Goal: Information Seeking & Learning: Learn about a topic

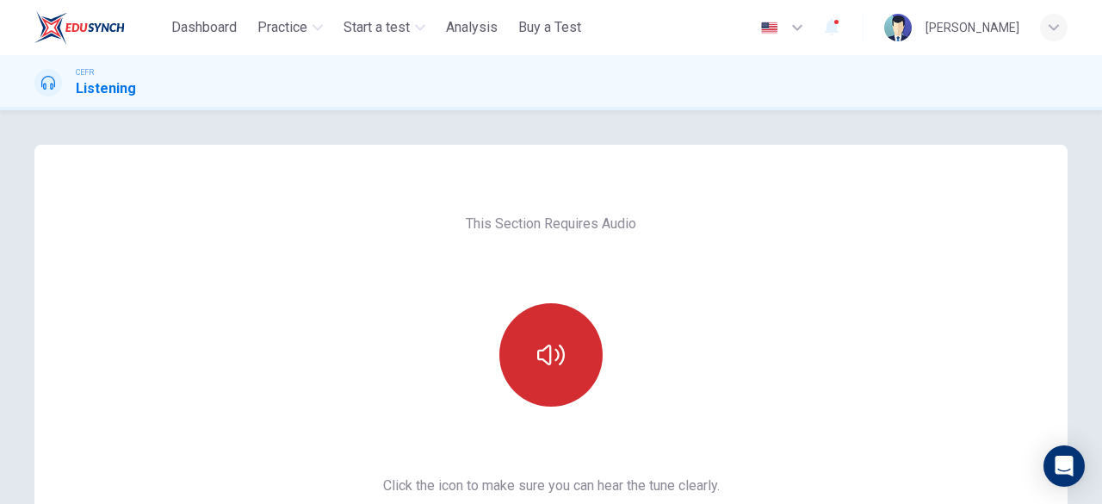
click at [577, 362] on button "button" at bounding box center [550, 354] width 103 height 103
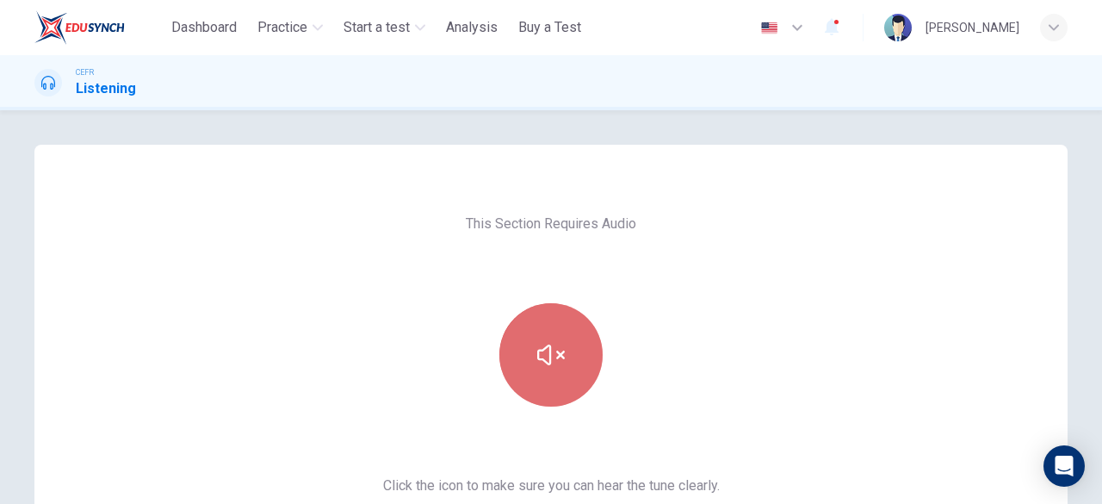
click at [567, 337] on button "button" at bounding box center [550, 354] width 103 height 103
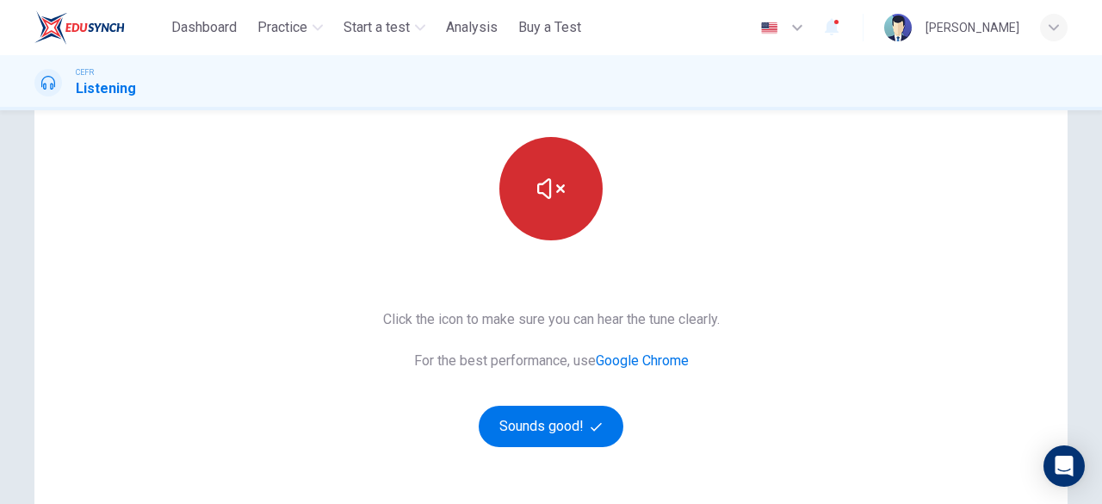
scroll to position [167, 0]
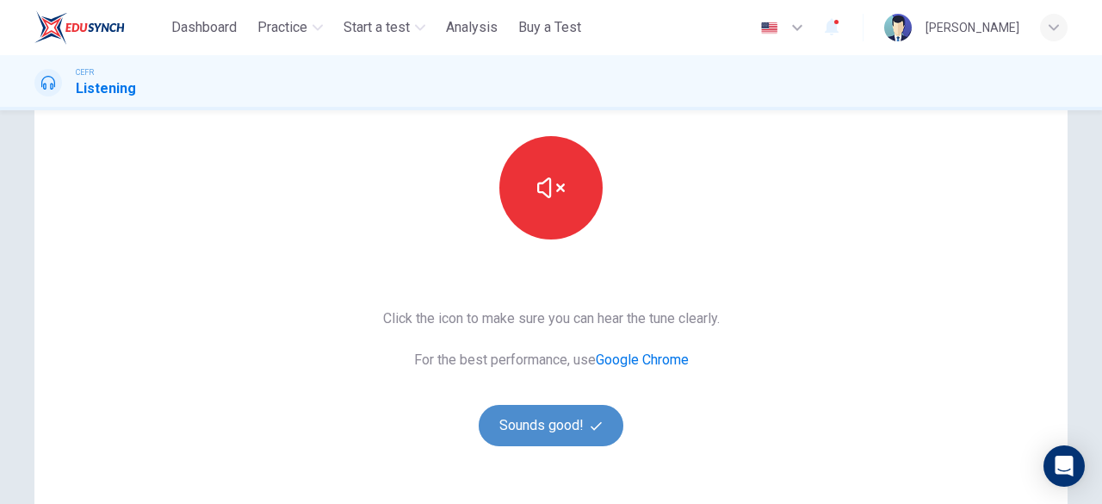
click at [576, 423] on button "Sounds good!" at bounding box center [551, 425] width 145 height 41
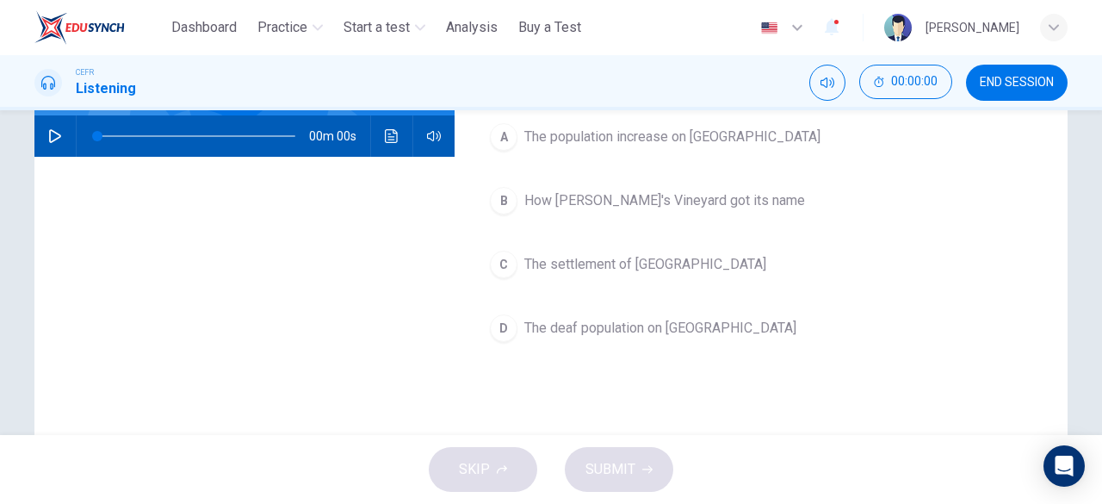
scroll to position [0, 0]
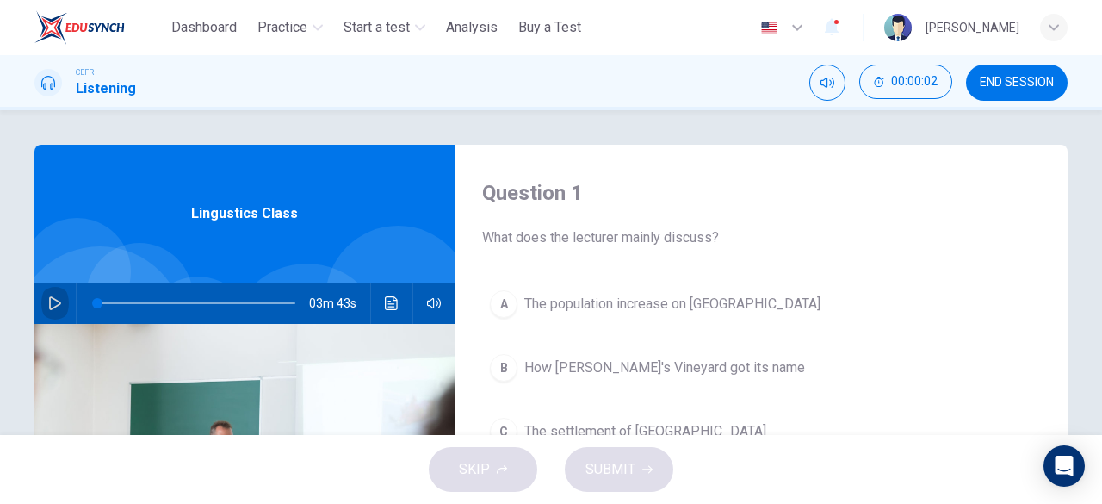
click at [52, 302] on icon "button" at bounding box center [55, 303] width 14 height 14
type input "*"
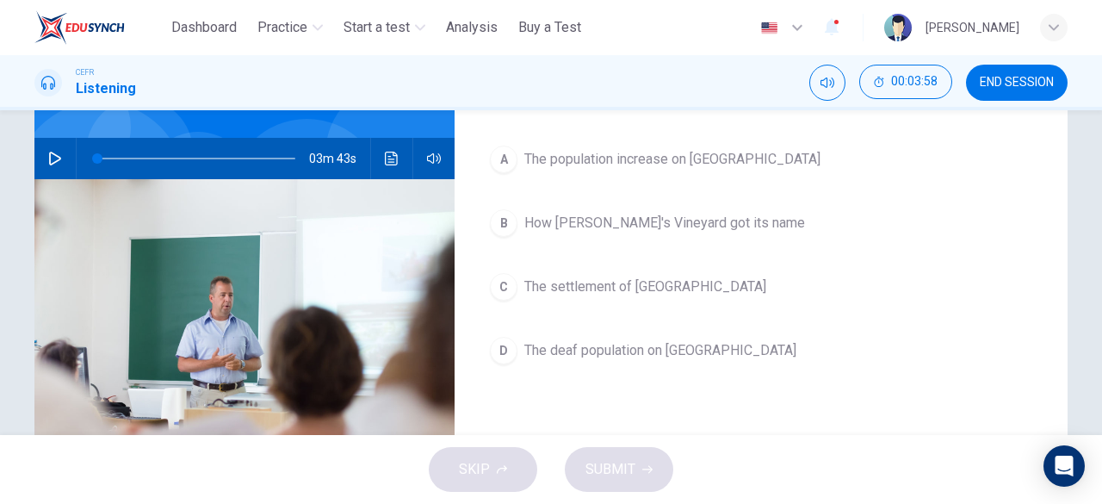
scroll to position [148, 0]
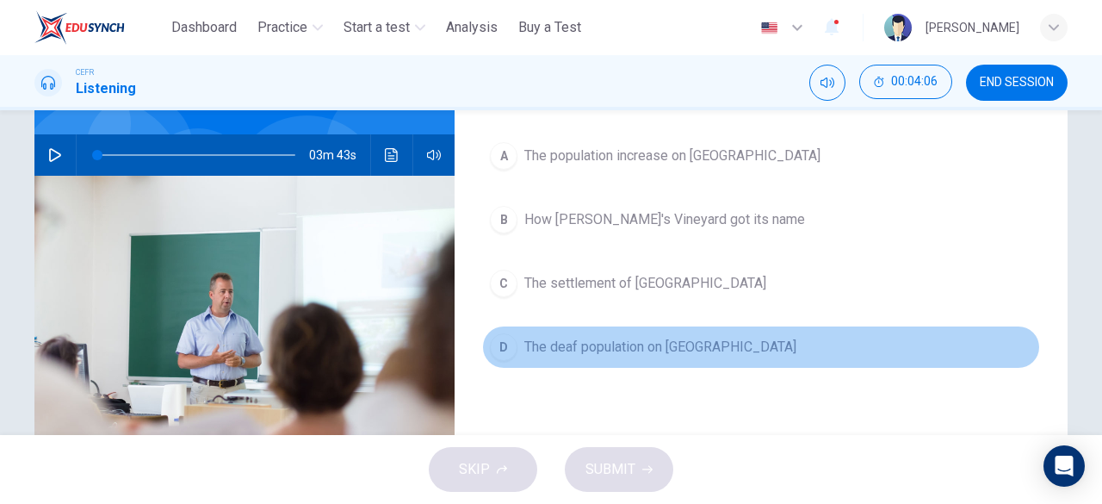
click at [615, 332] on button "D The deaf population on [PERSON_NAME][GEOGRAPHIC_DATA]" at bounding box center [761, 346] width 558 height 43
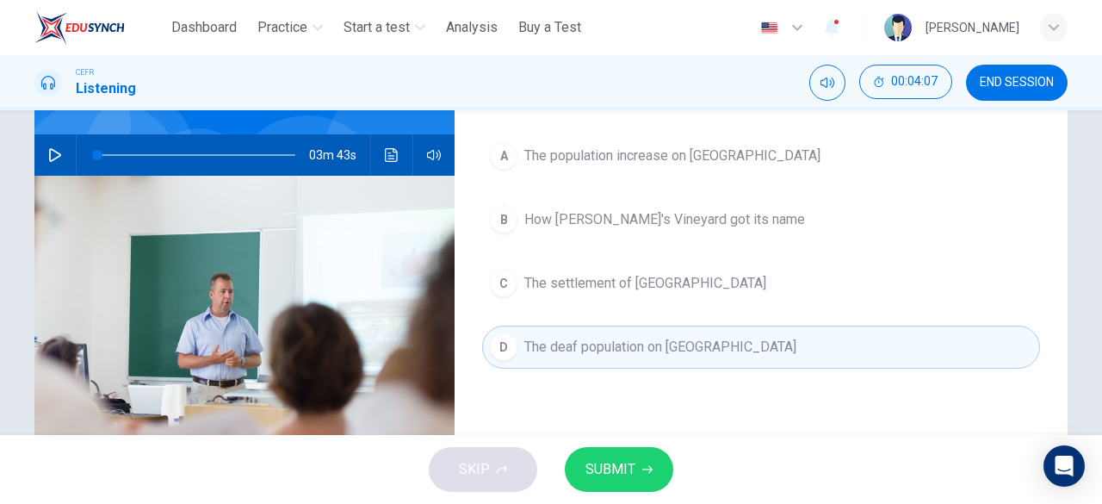
click at [617, 469] on span "SUBMIT" at bounding box center [611, 469] width 50 height 24
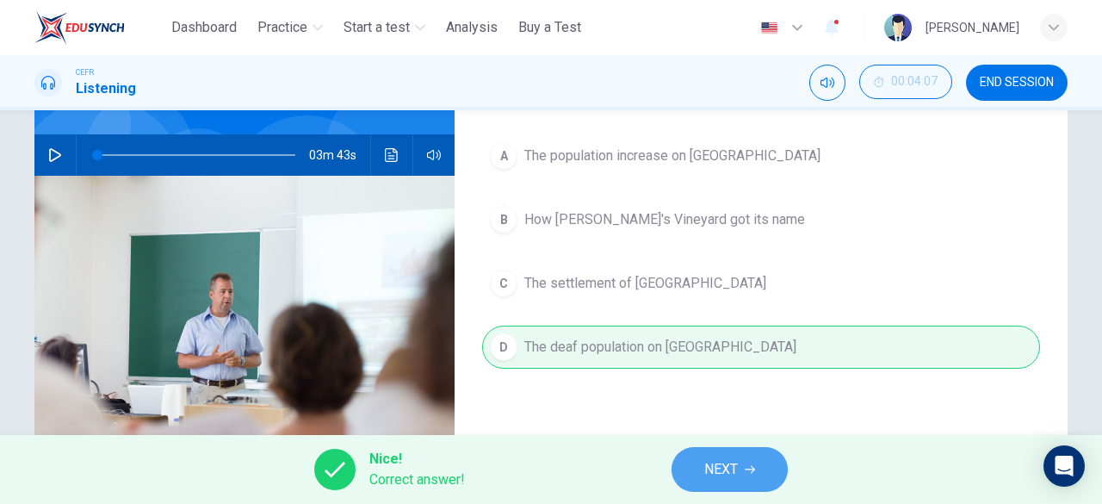
click at [747, 486] on button "NEXT" at bounding box center [730, 469] width 116 height 45
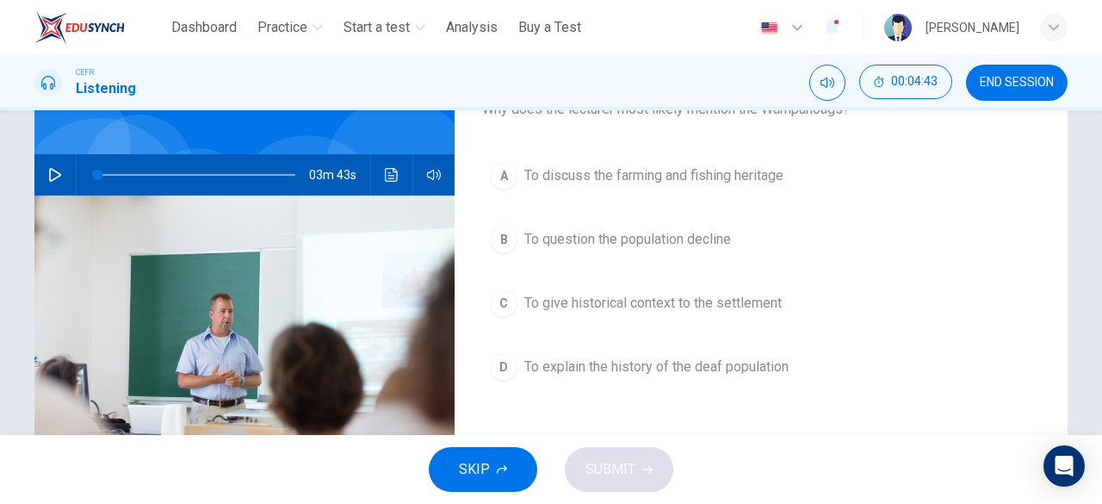
scroll to position [129, 0]
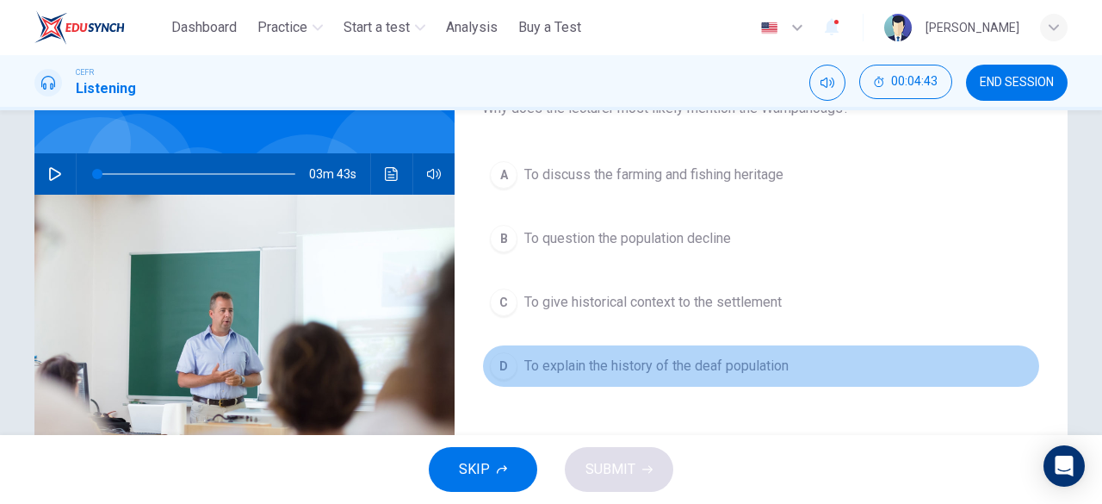
click at [682, 376] on button "D To explain the history of the deaf population" at bounding box center [761, 365] width 558 height 43
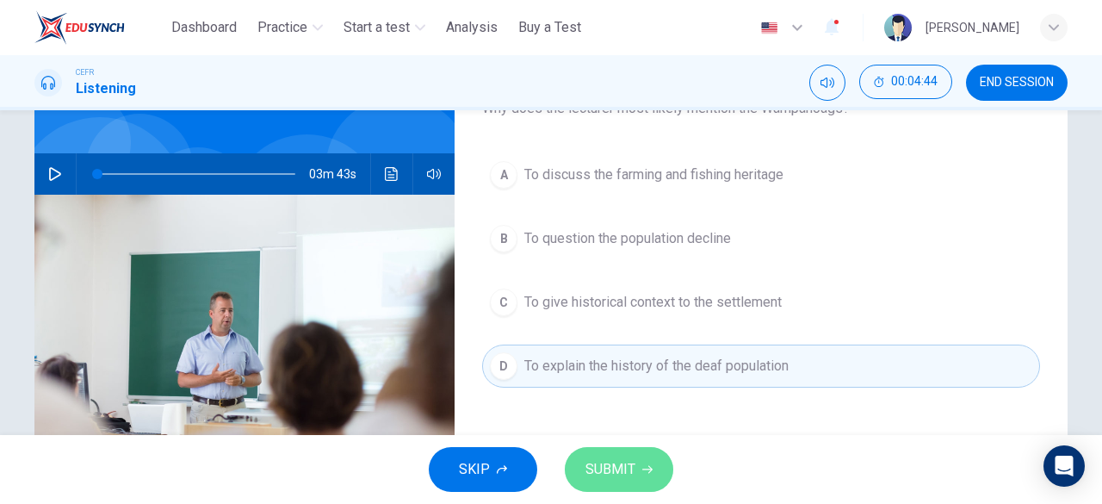
click at [636, 465] on button "SUBMIT" at bounding box center [619, 469] width 108 height 45
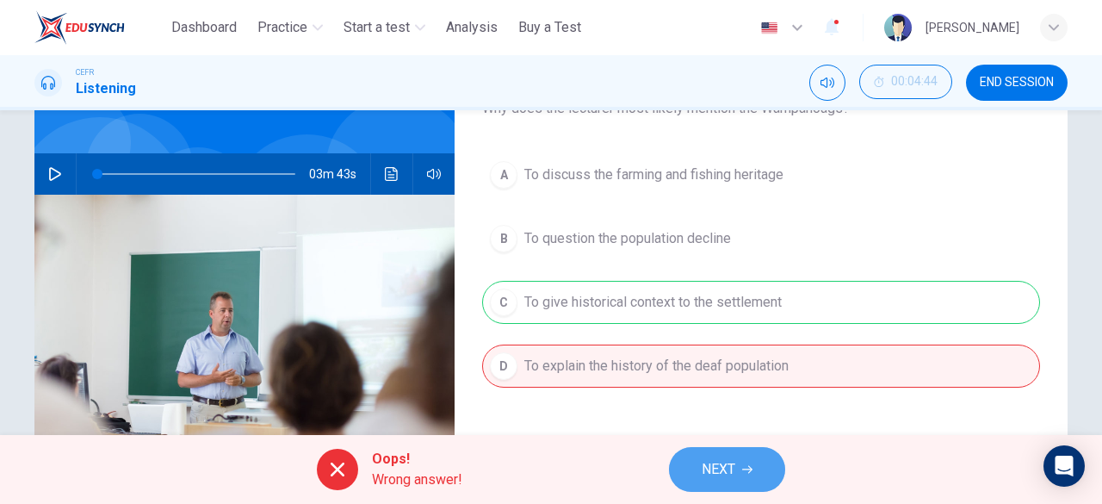
click at [714, 462] on span "NEXT" at bounding box center [719, 469] width 34 height 24
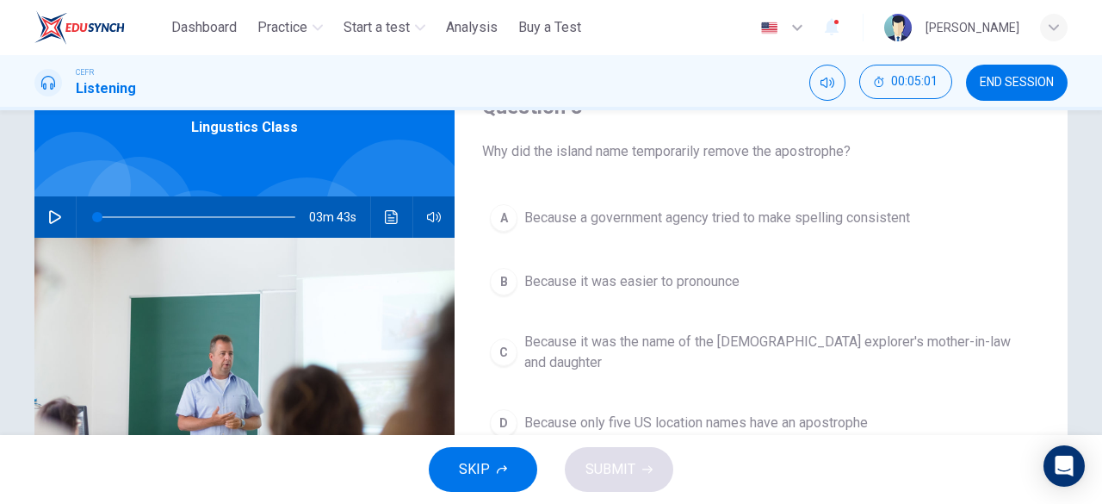
scroll to position [31, 0]
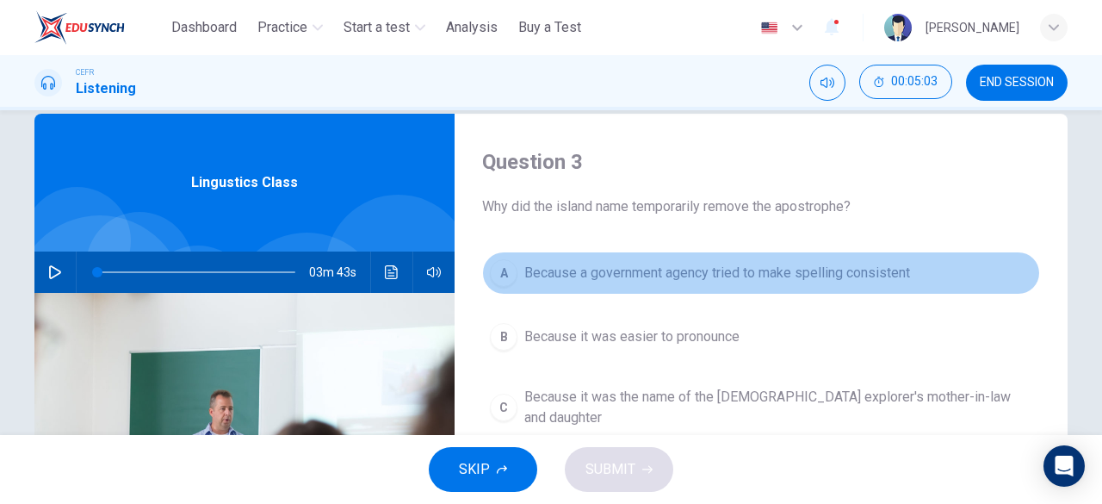
click at [779, 276] on span "Because a government agency tried to make spelling consistent" at bounding box center [717, 273] width 386 height 21
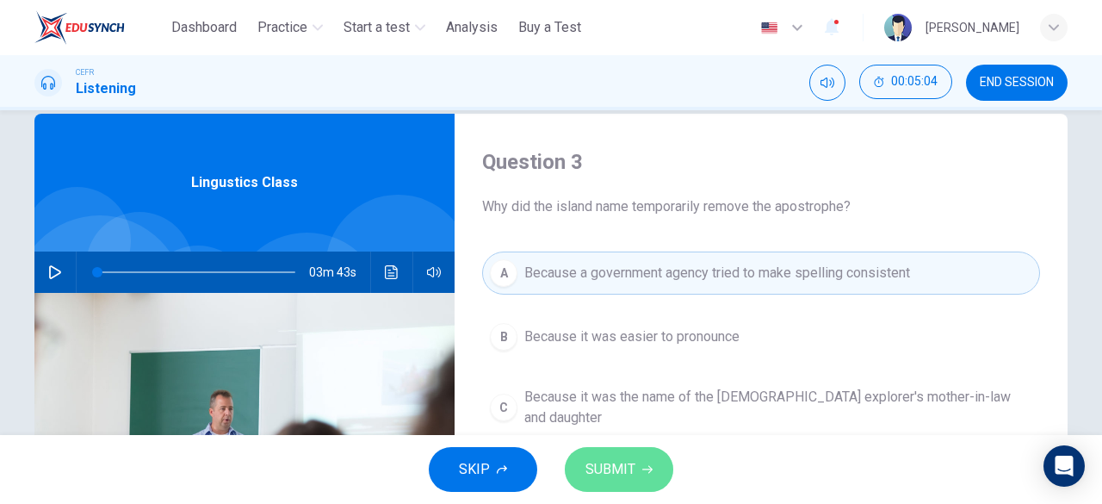
click at [617, 474] on span "SUBMIT" at bounding box center [611, 469] width 50 height 24
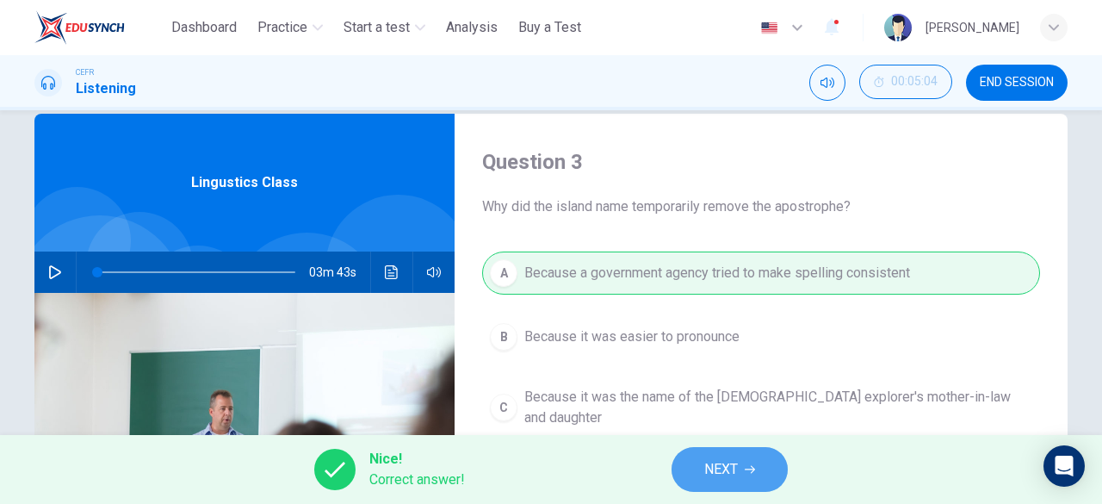
click at [743, 473] on button "NEXT" at bounding box center [730, 469] width 116 height 45
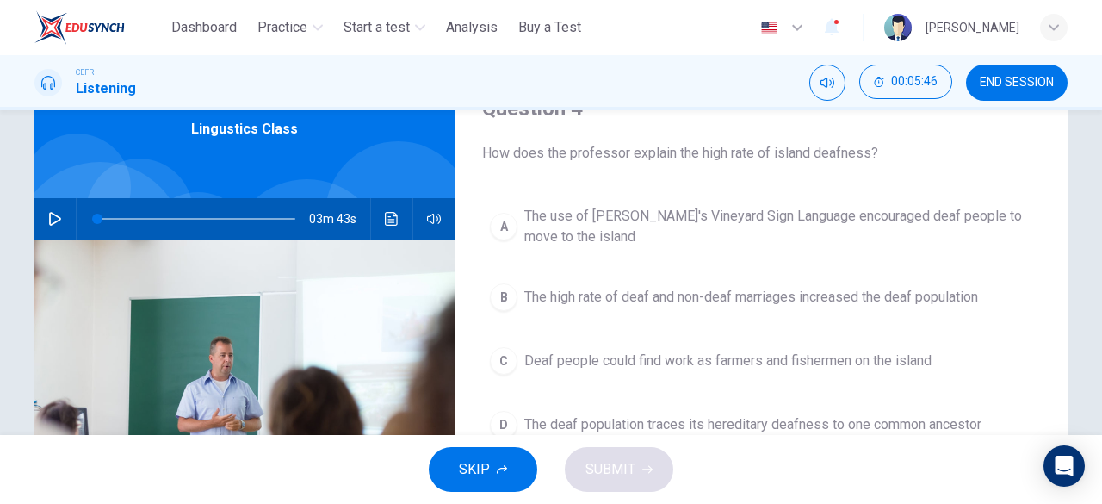
scroll to position [84, 0]
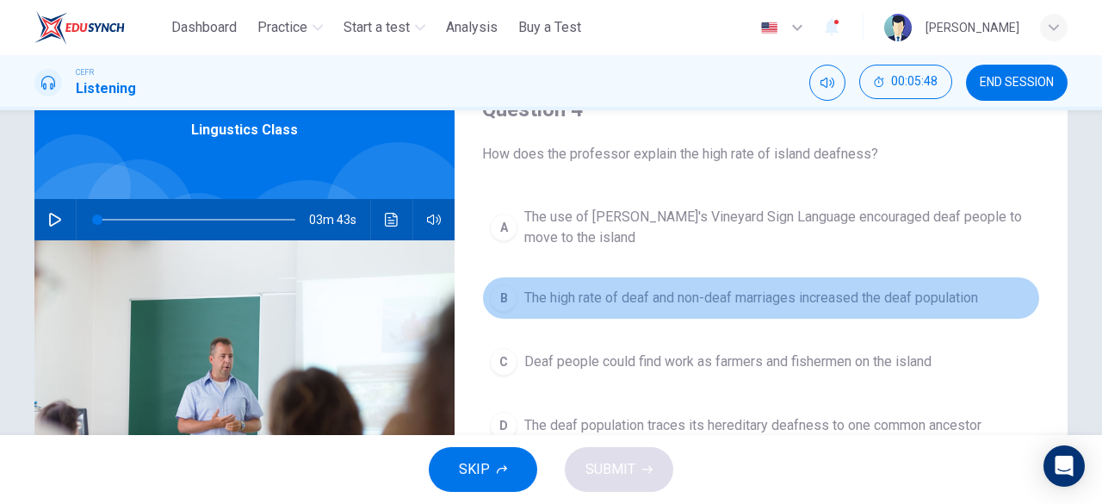
click at [732, 303] on span "The high rate of deaf and non-deaf marriages increased the deaf population" at bounding box center [751, 298] width 454 height 21
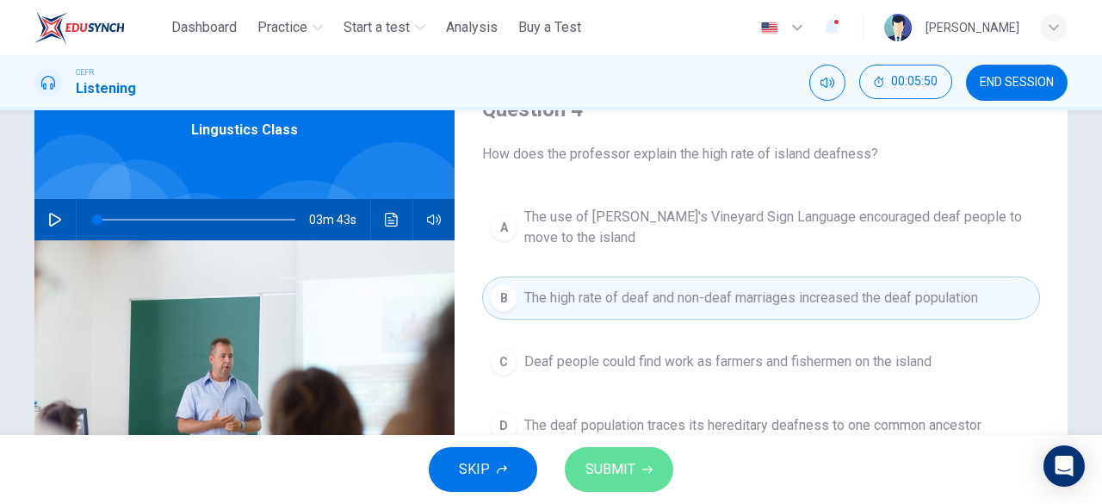
click at [617, 468] on span "SUBMIT" at bounding box center [611, 469] width 50 height 24
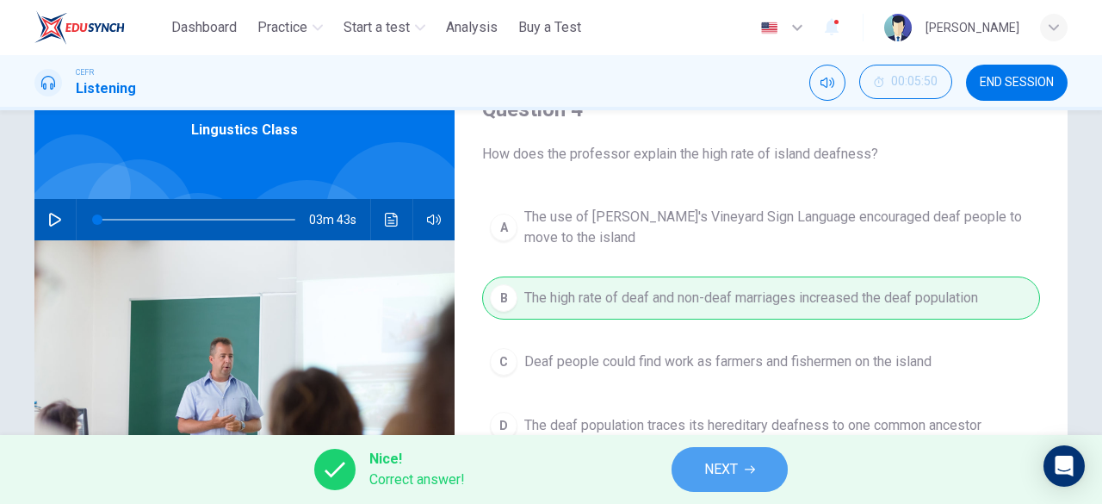
click at [717, 468] on span "NEXT" at bounding box center [721, 469] width 34 height 24
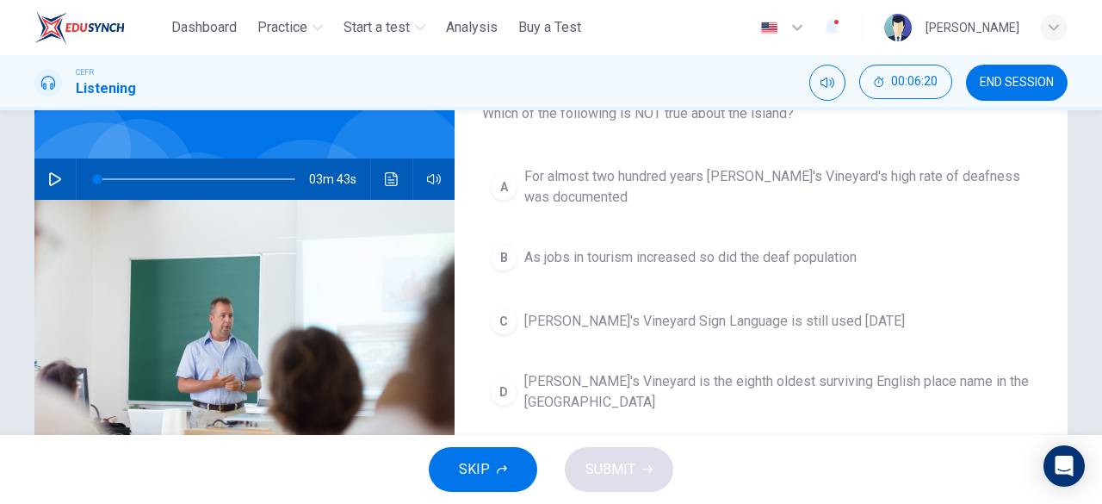
scroll to position [125, 0]
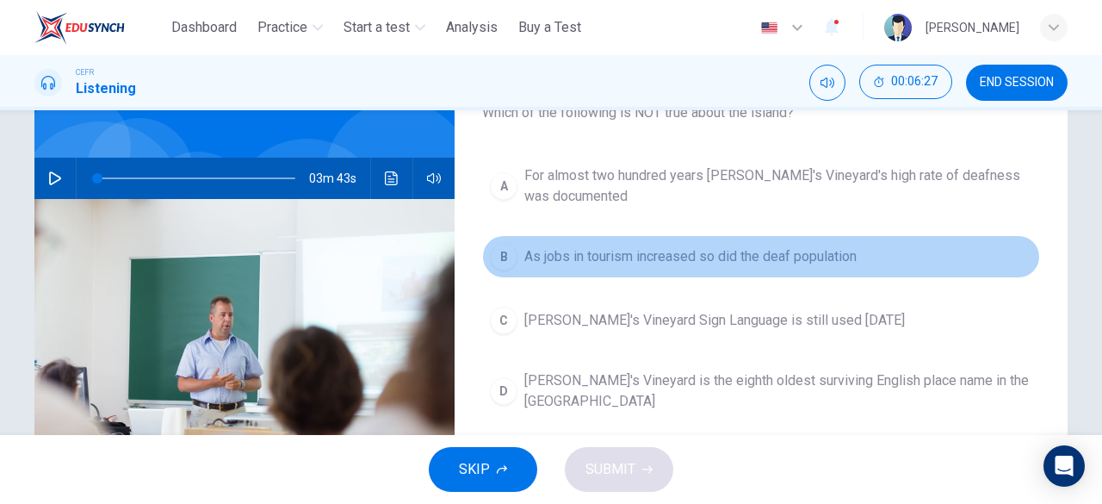
click at [751, 261] on span "As jobs in tourism increased so did the deaf population" at bounding box center [690, 256] width 332 height 21
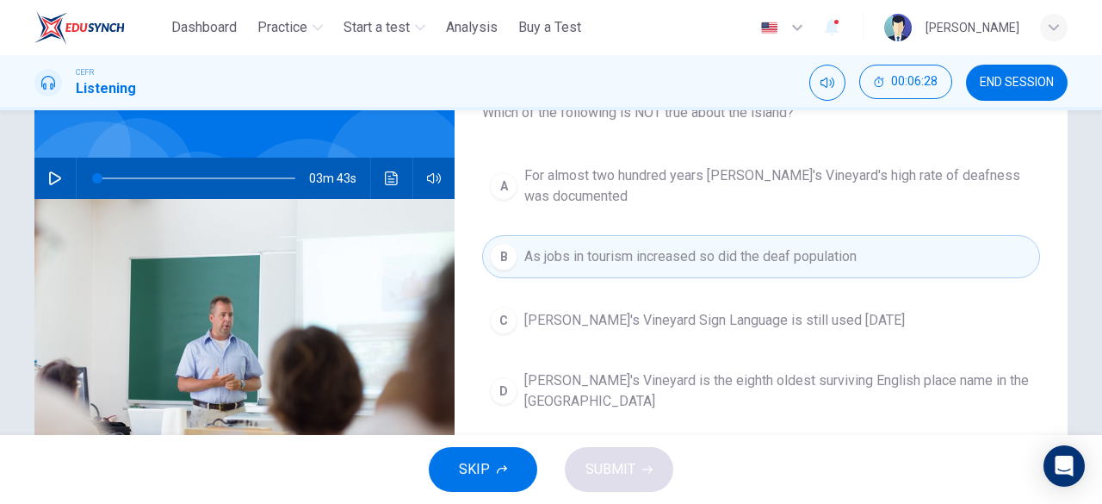
scroll to position [145, 0]
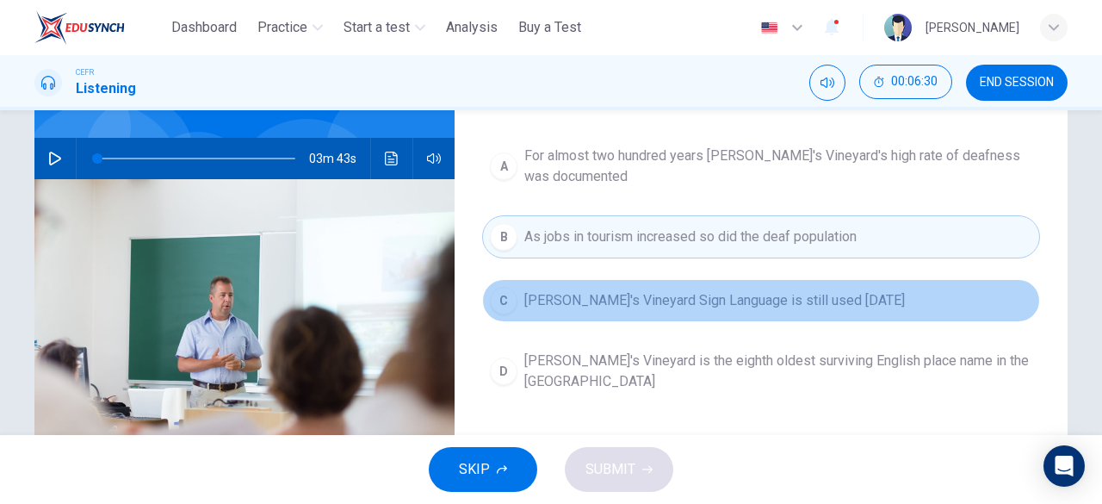
click at [741, 304] on span "[PERSON_NAME]'s Vineyard Sign Language is still used [DATE]" at bounding box center [714, 300] width 381 height 21
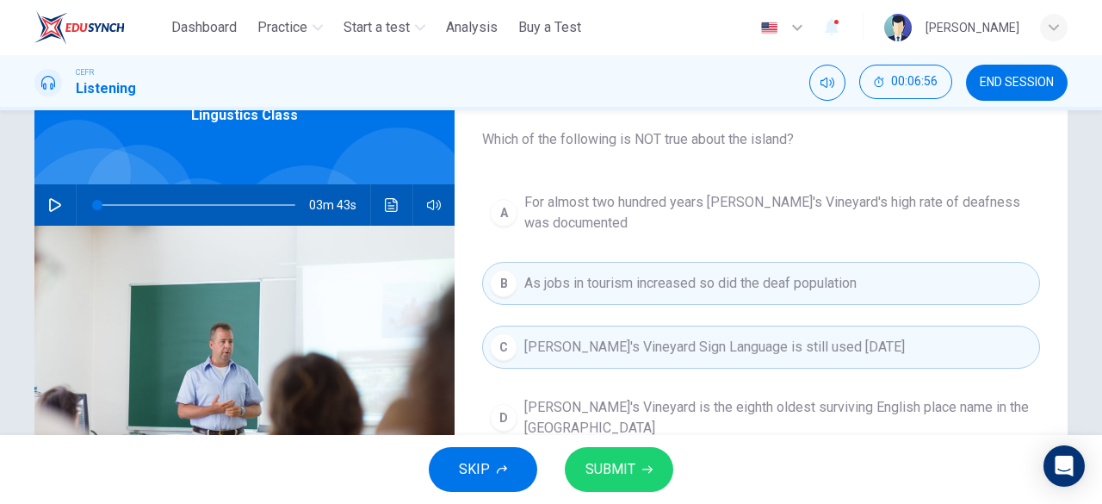
scroll to position [105, 0]
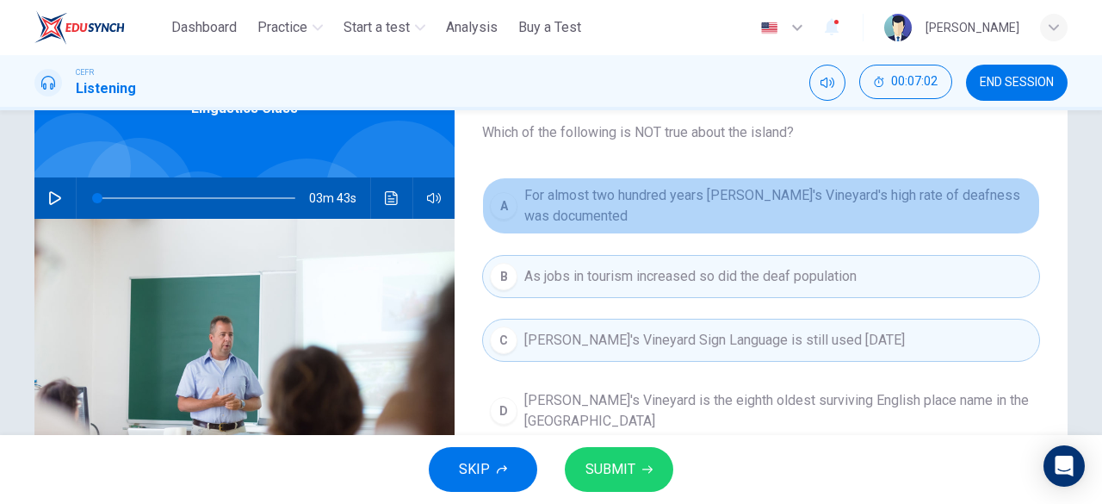
click at [633, 190] on span "For almost two hundred years [PERSON_NAME]'s Vineyard's high rate of deafness w…" at bounding box center [778, 205] width 508 height 41
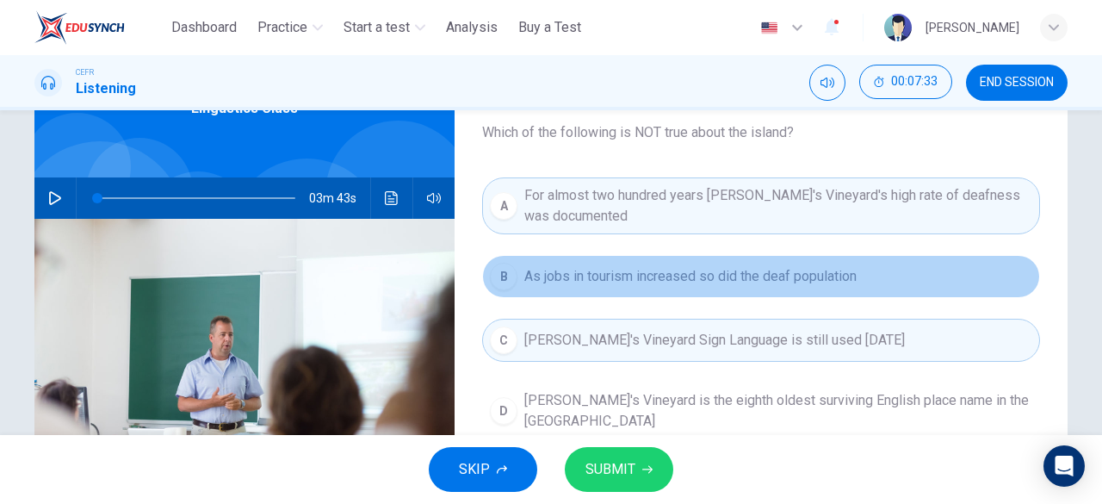
click at [772, 287] on button "B As jobs in tourism increased so did the deaf population" at bounding box center [761, 276] width 558 height 43
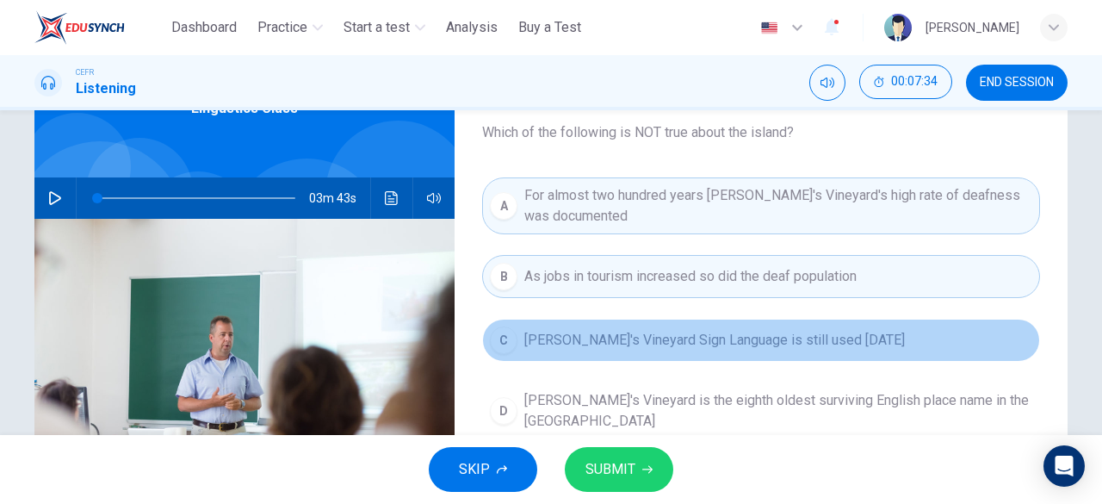
click at [672, 347] on span "[PERSON_NAME]'s Vineyard Sign Language is still used [DATE]" at bounding box center [714, 340] width 381 height 21
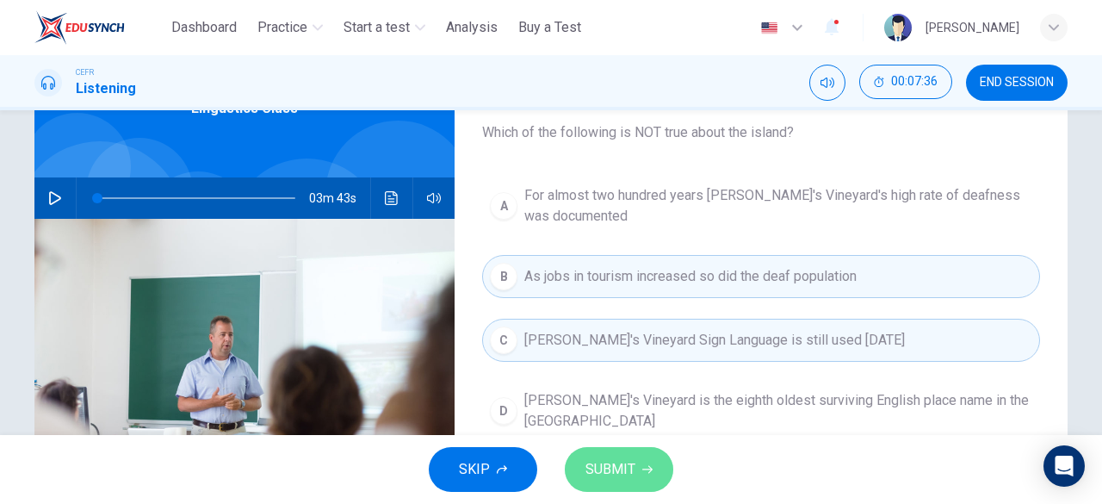
click at [611, 456] on button "SUBMIT" at bounding box center [619, 469] width 108 height 45
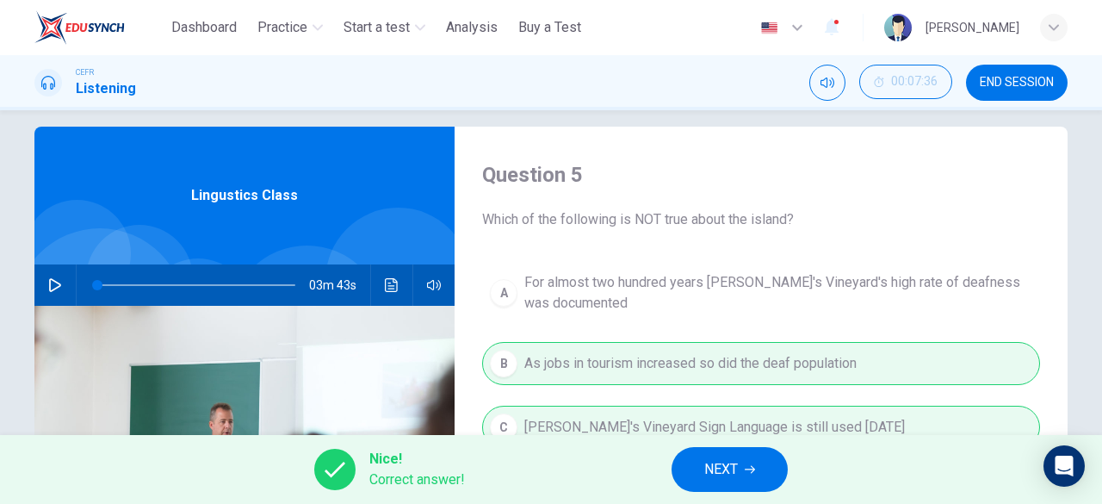
scroll to position [124, 0]
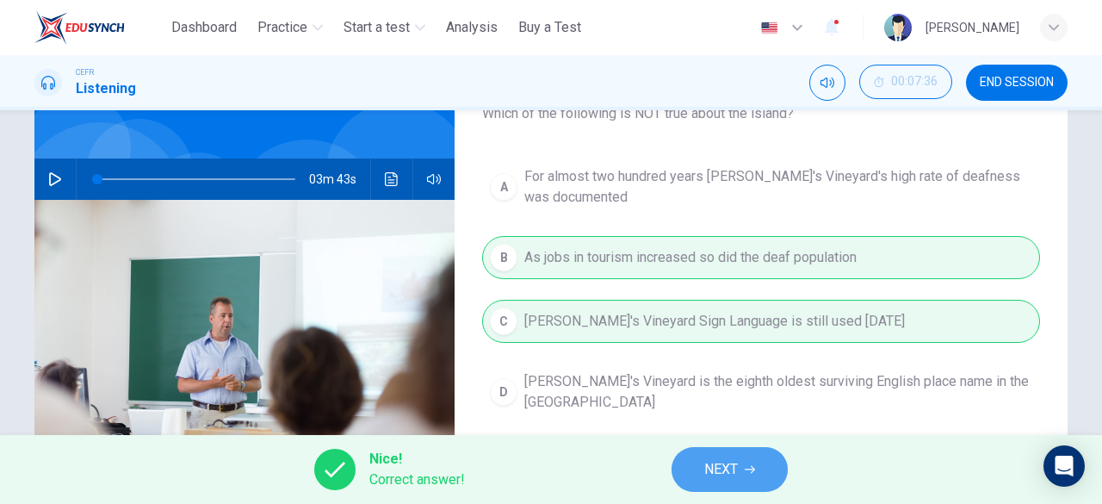
click at [747, 465] on icon "button" at bounding box center [750, 469] width 10 height 10
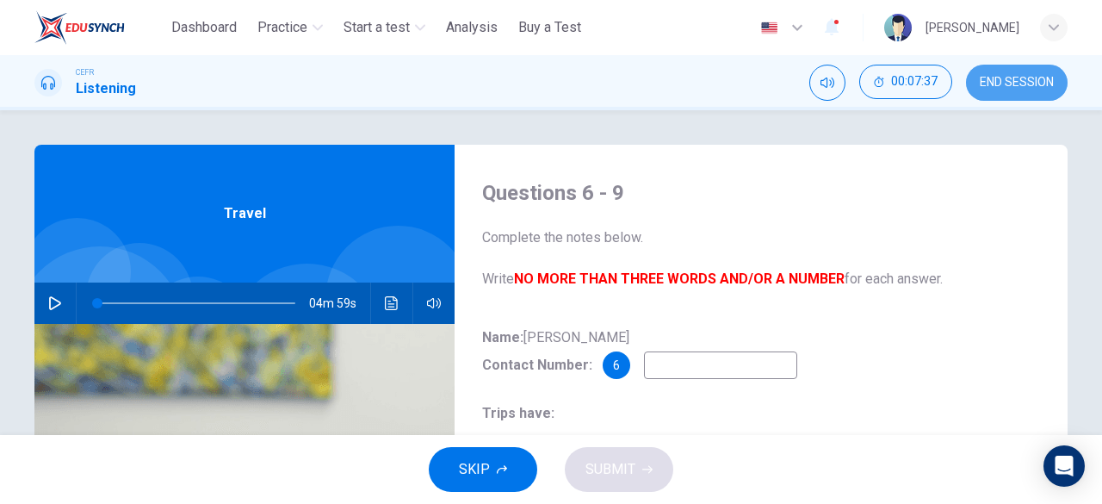
click at [982, 89] on span "END SESSION" at bounding box center [1017, 83] width 74 height 14
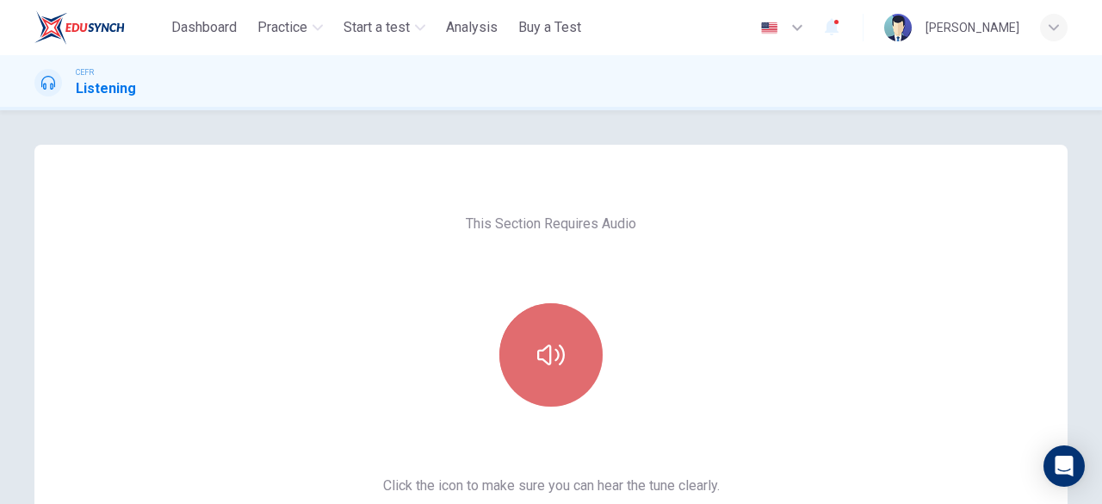
click at [546, 357] on icon "button" at bounding box center [551, 354] width 28 height 21
click at [556, 323] on button "button" at bounding box center [550, 354] width 103 height 103
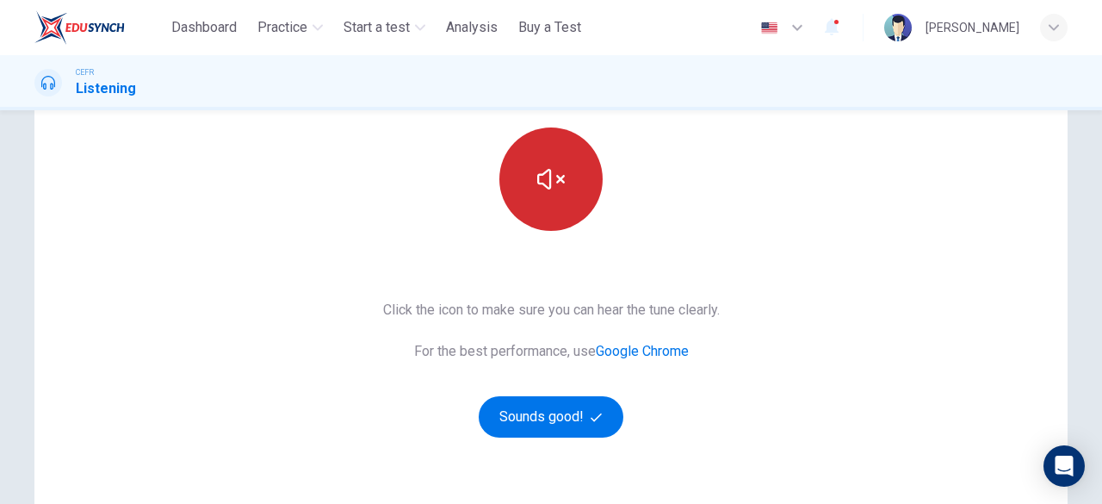
scroll to position [180, 0]
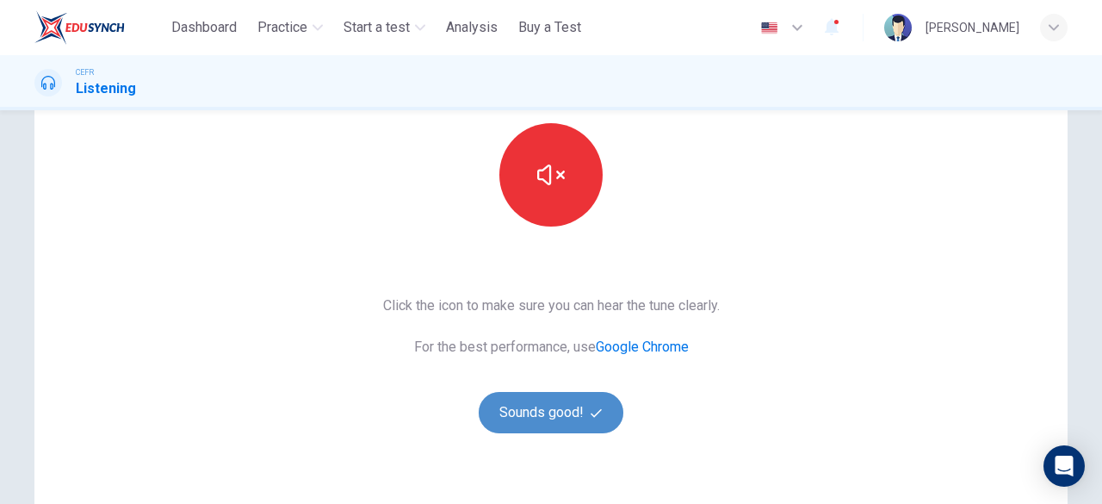
click at [563, 418] on button "Sounds good!" at bounding box center [551, 412] width 145 height 41
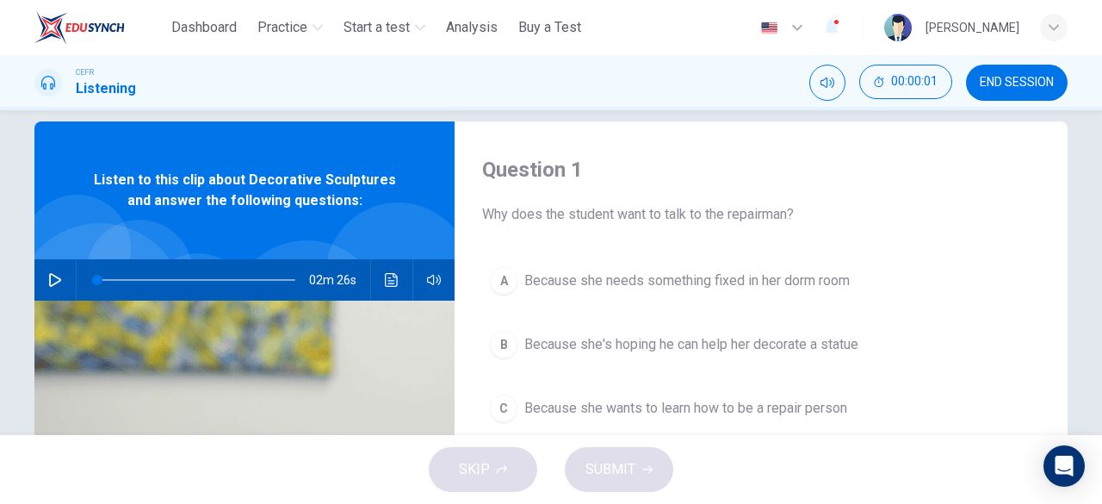
scroll to position [0, 0]
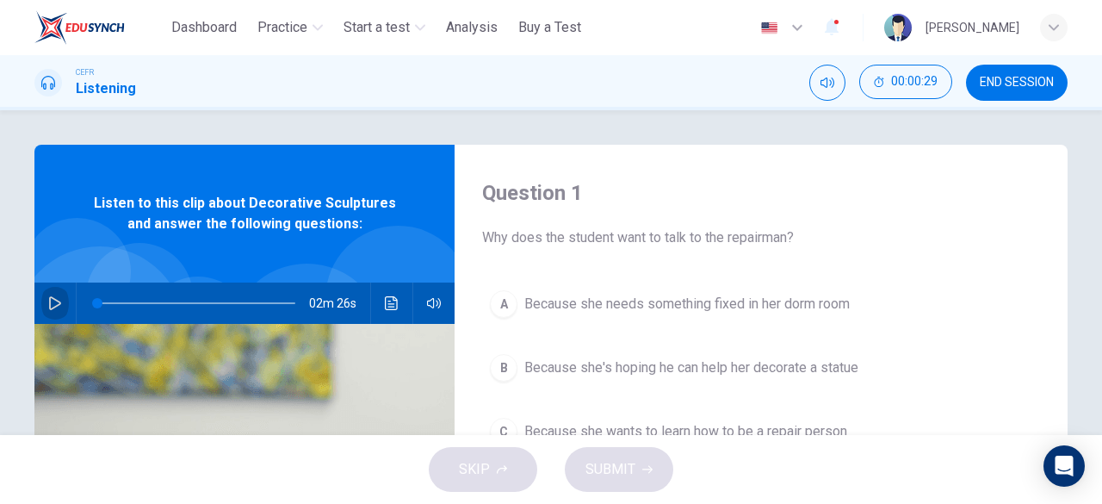
click at [48, 304] on icon "button" at bounding box center [55, 303] width 14 height 14
type input "*"
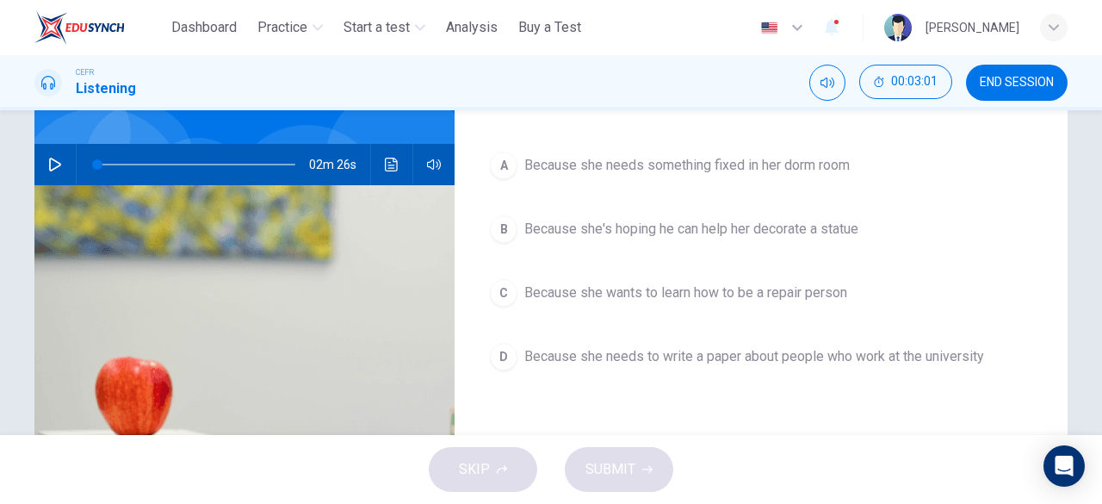
scroll to position [139, 0]
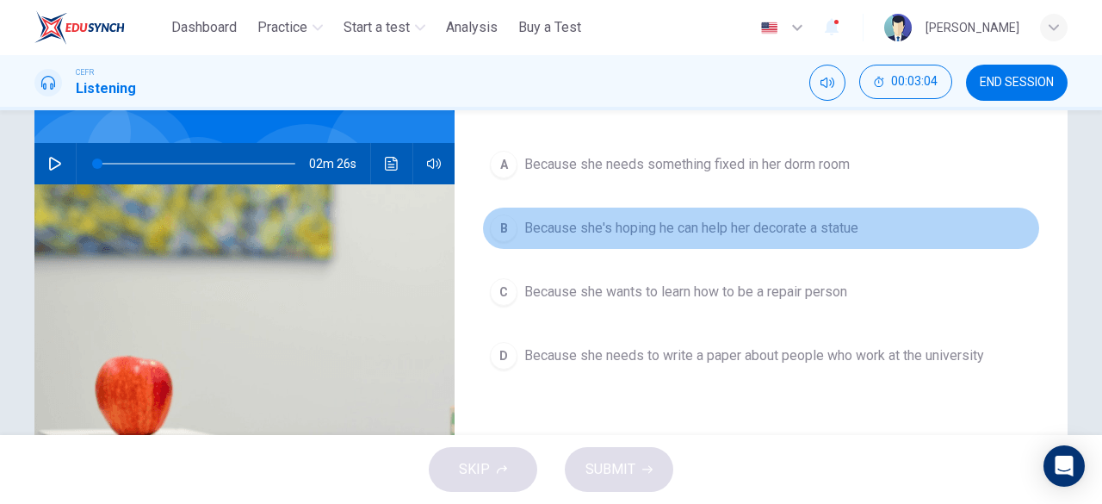
click at [715, 232] on span "Because she's hoping he can help her decorate a statue" at bounding box center [691, 228] width 334 height 21
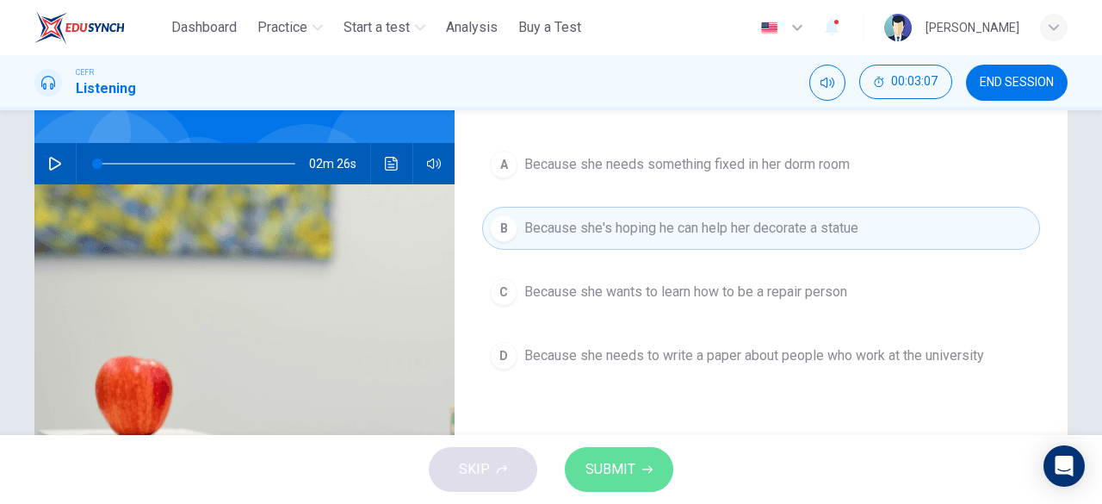
click at [638, 457] on button "SUBMIT" at bounding box center [619, 469] width 108 height 45
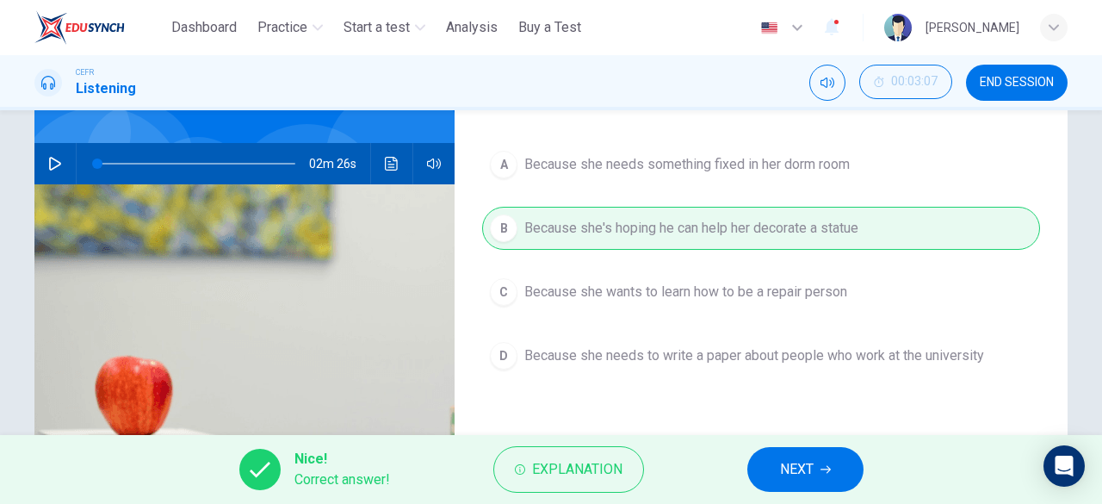
click at [809, 445] on div "Nice! Correct answer! Explanation NEXT" at bounding box center [551, 469] width 1102 height 69
click at [812, 458] on span "NEXT" at bounding box center [797, 469] width 34 height 24
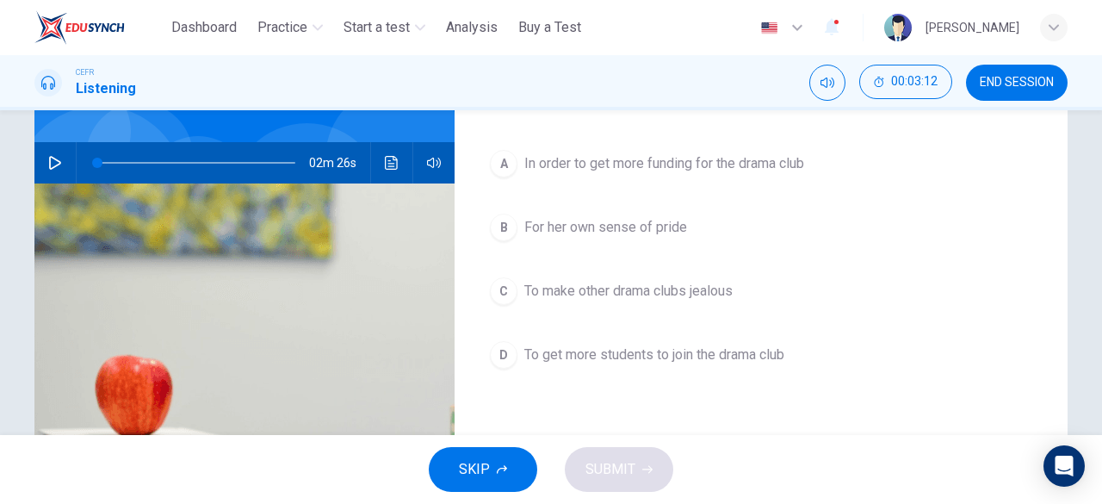
scroll to position [141, 0]
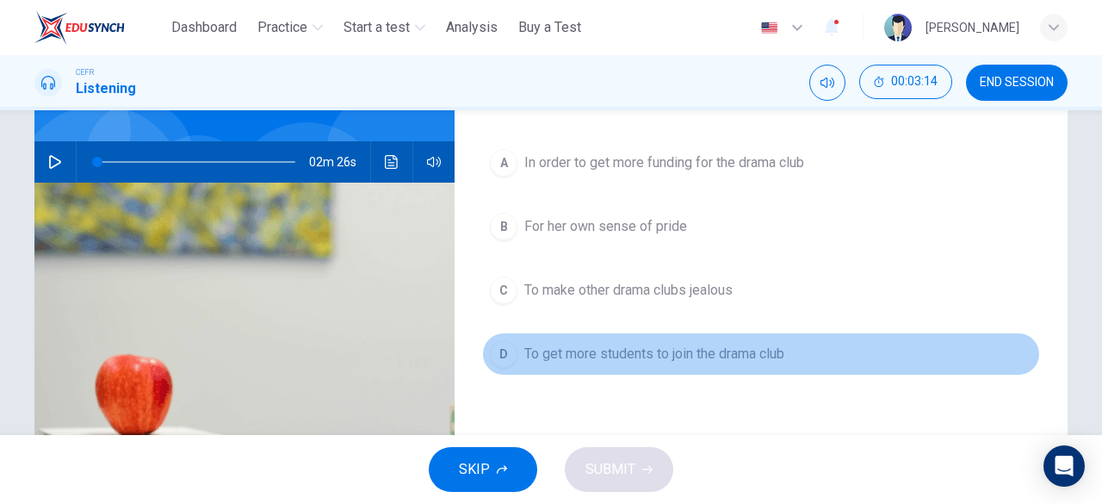
click at [682, 348] on span "To get more students to join the drama club" at bounding box center [654, 354] width 260 height 21
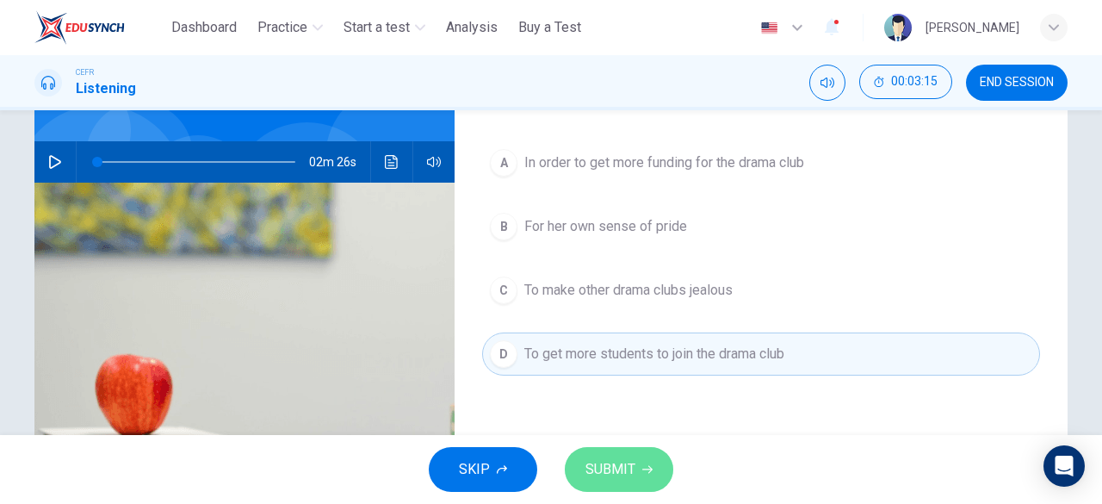
click at [632, 478] on span "SUBMIT" at bounding box center [611, 469] width 50 height 24
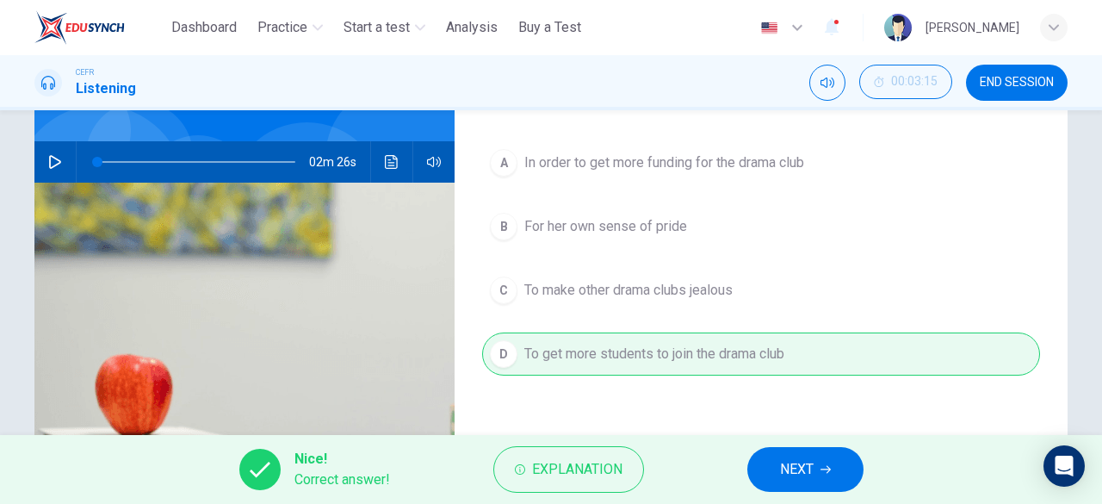
click at [780, 483] on button "NEXT" at bounding box center [805, 469] width 116 height 45
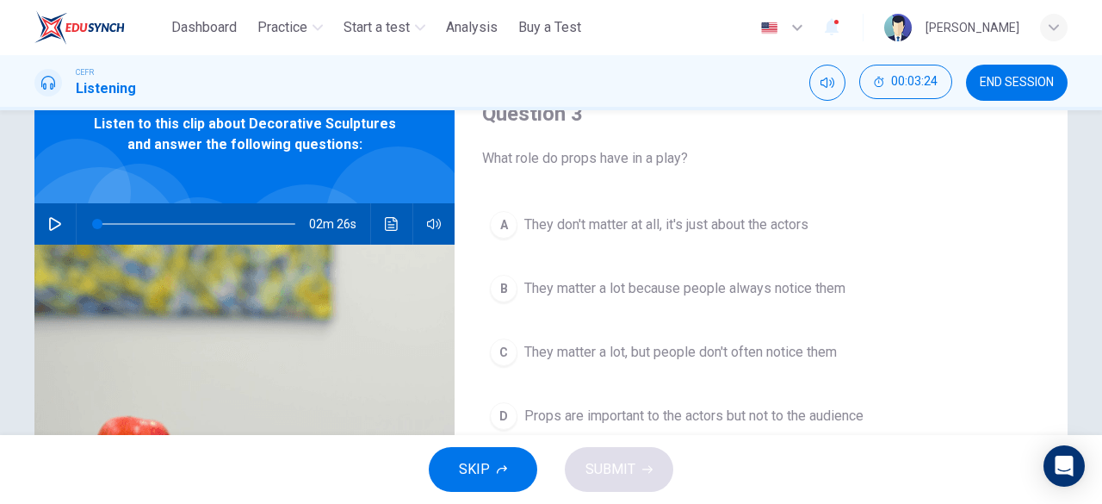
scroll to position [106, 0]
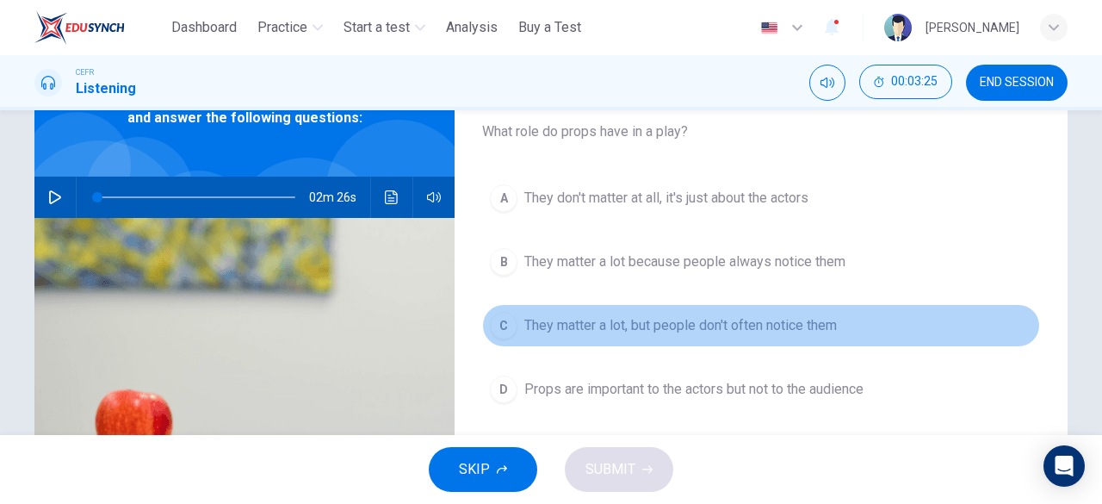
click at [711, 332] on span "They matter a lot, but people don't often notice them" at bounding box center [680, 325] width 313 height 21
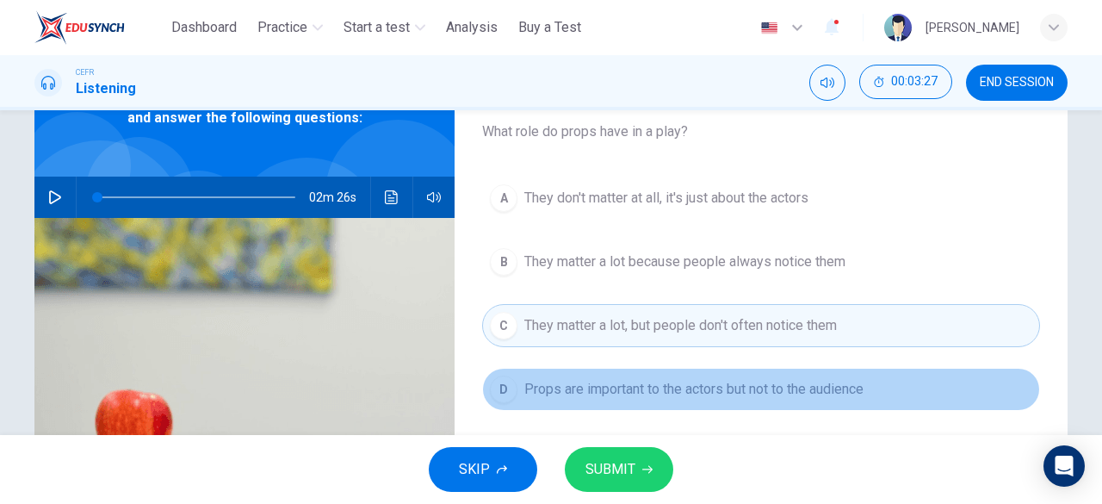
click at [695, 394] on span "Props are important to the actors but not to the audience" at bounding box center [693, 389] width 339 height 21
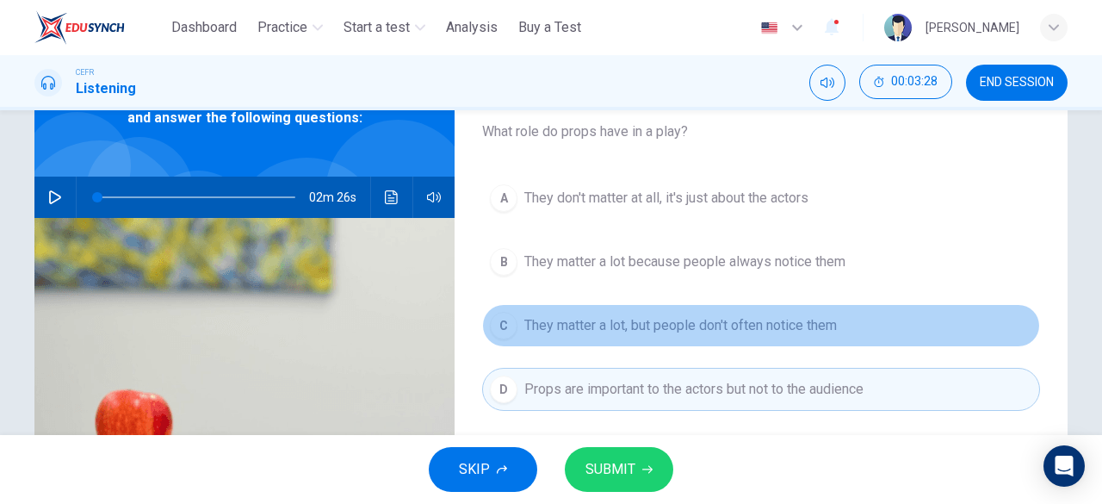
click at [687, 315] on span "They matter a lot, but people don't often notice them" at bounding box center [680, 325] width 313 height 21
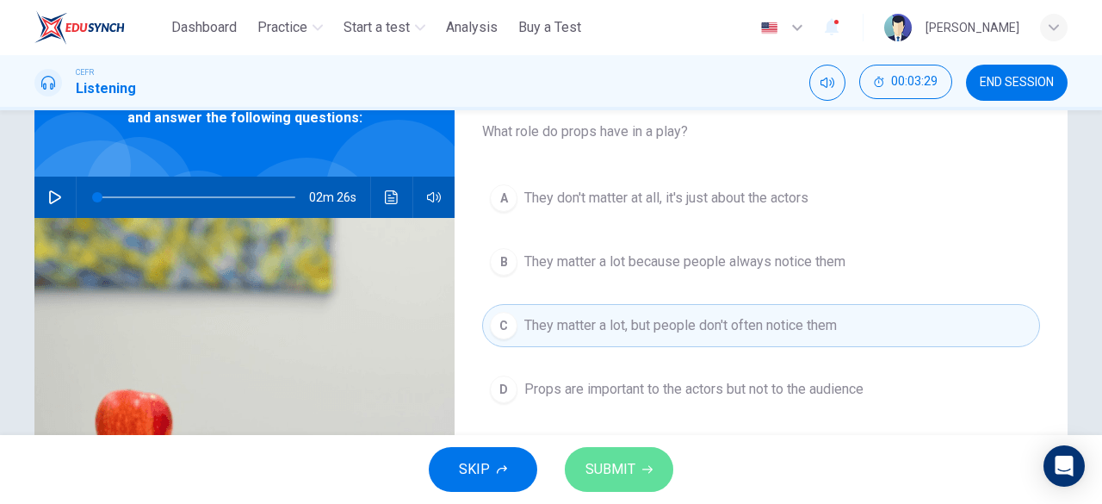
click at [644, 467] on icon "button" at bounding box center [647, 469] width 10 height 10
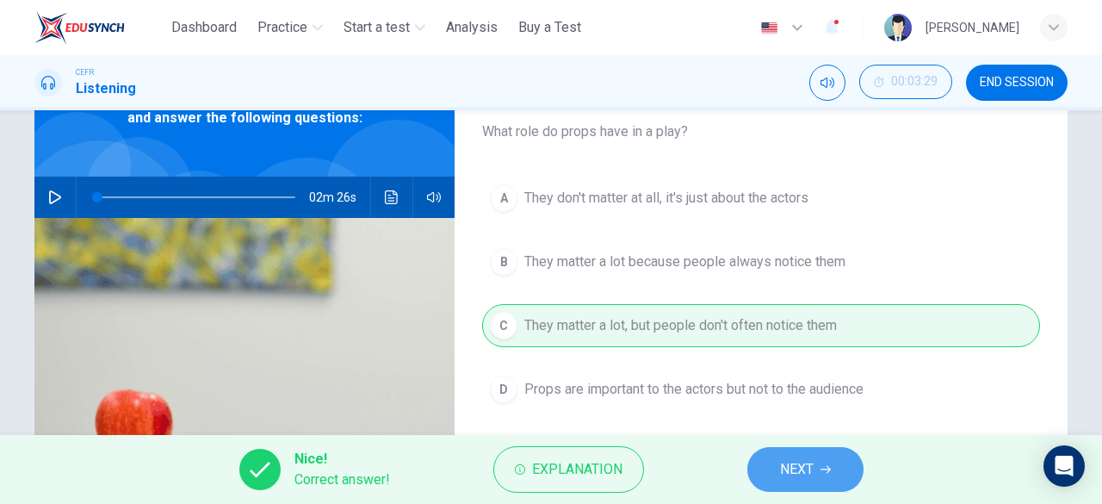
click at [798, 456] on button "NEXT" at bounding box center [805, 469] width 116 height 45
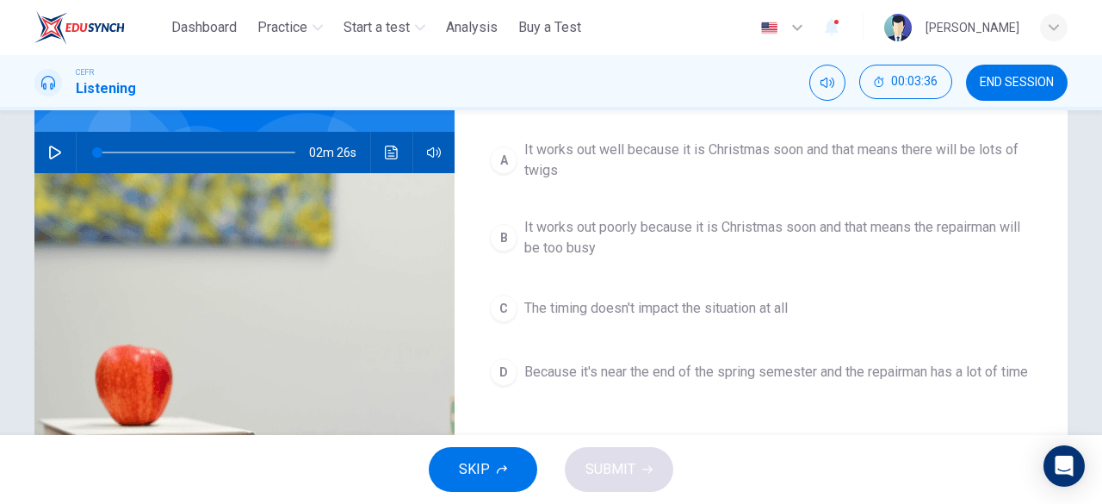
scroll to position [152, 0]
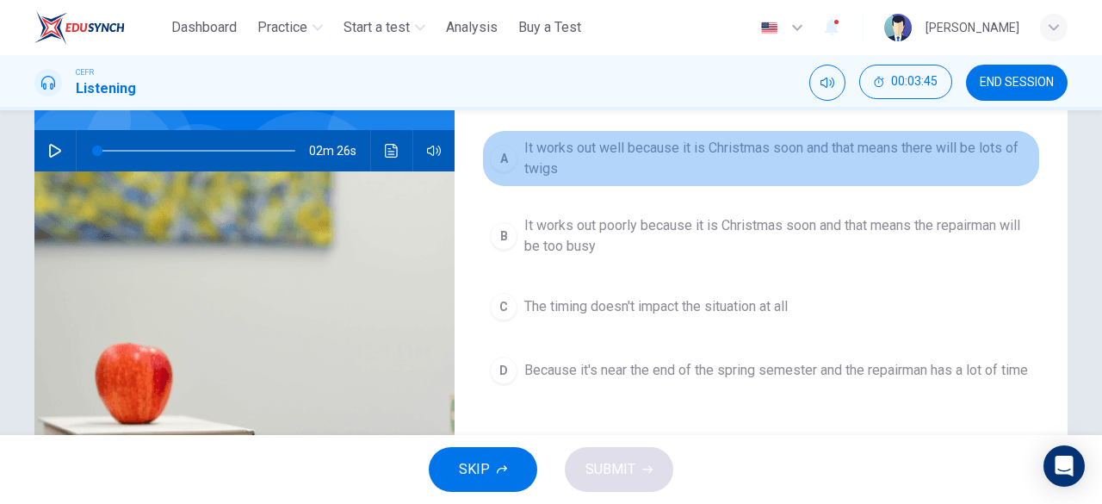
click at [610, 154] on span "It works out well because it is Christmas soon and that means there will be lot…" at bounding box center [778, 158] width 508 height 41
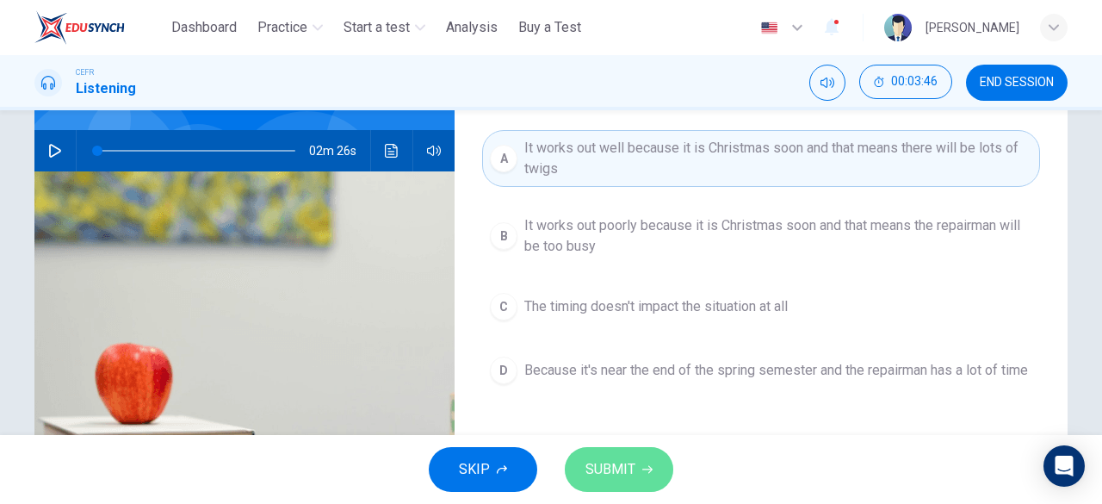
click at [611, 468] on span "SUBMIT" at bounding box center [611, 469] width 50 height 24
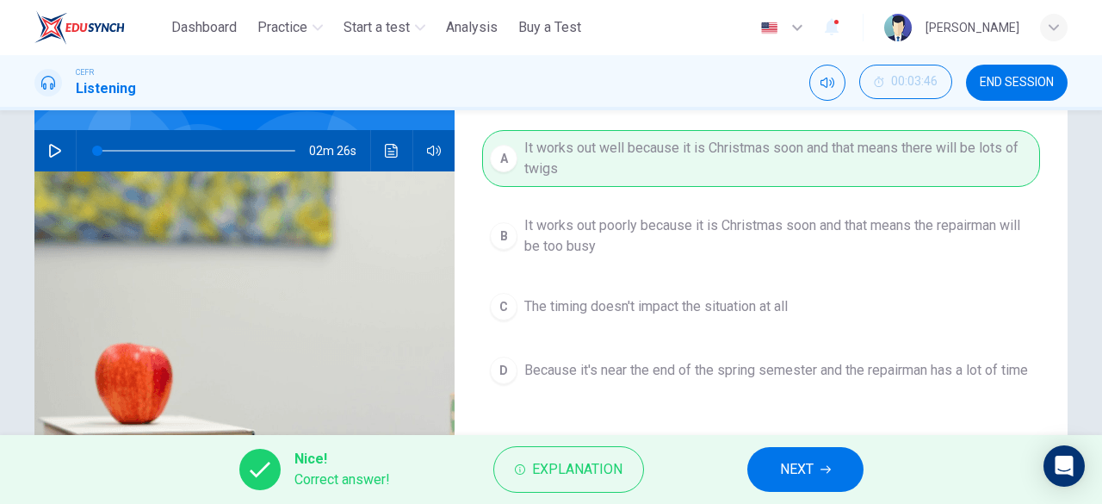
click at [790, 473] on span "NEXT" at bounding box center [797, 469] width 34 height 24
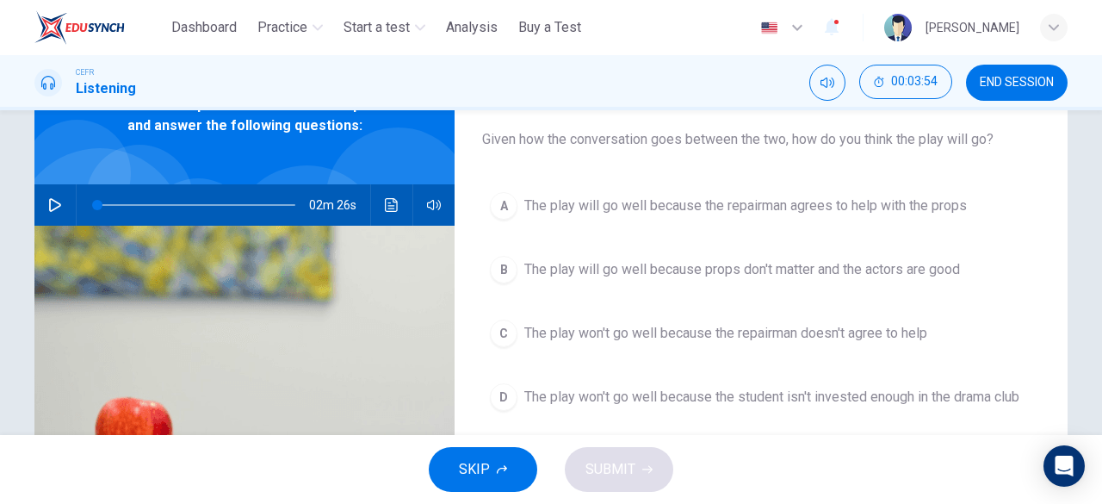
scroll to position [99, 0]
click at [647, 180] on div "Question 5 Given how the conversation goes between the two, how do you think th…" at bounding box center [761, 345] width 613 height 598
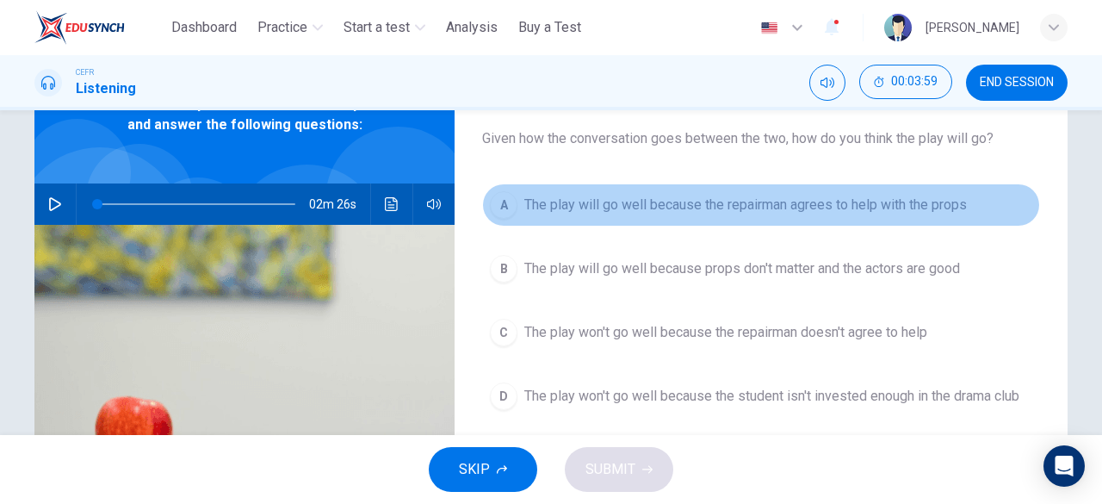
click at [652, 205] on span "The play will go well because the repairman agrees to help with the props" at bounding box center [745, 205] width 443 height 21
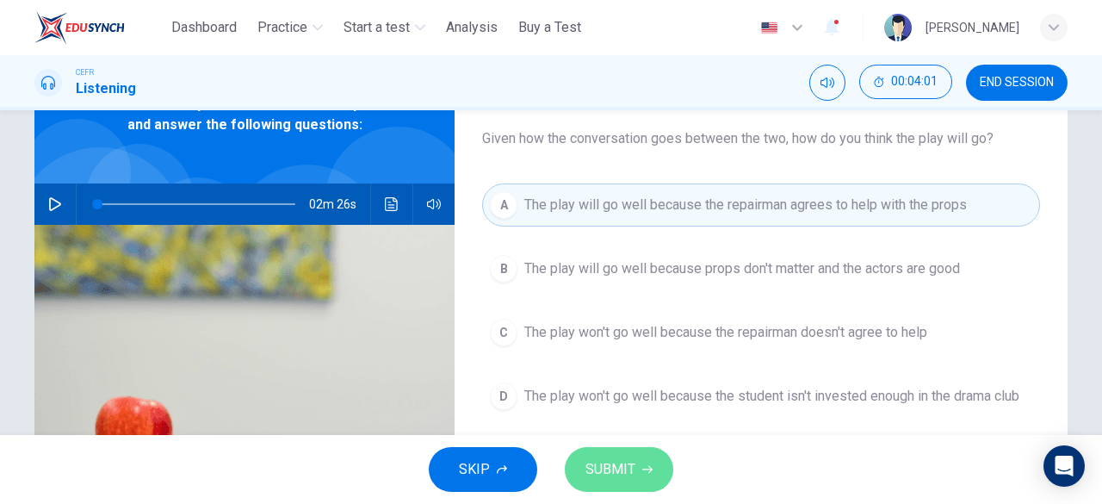
click at [625, 456] on button "SUBMIT" at bounding box center [619, 469] width 108 height 45
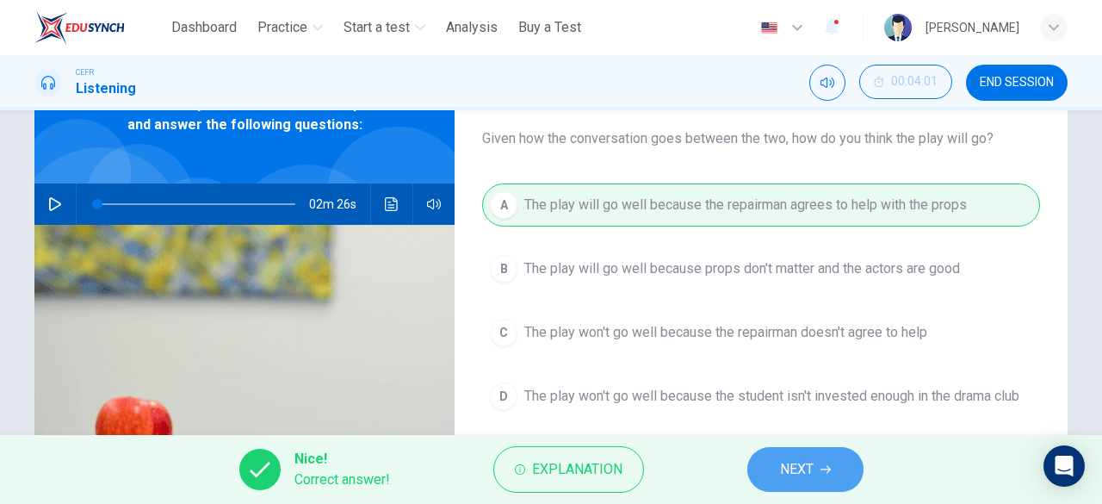
click at [792, 452] on button "NEXT" at bounding box center [805, 469] width 116 height 45
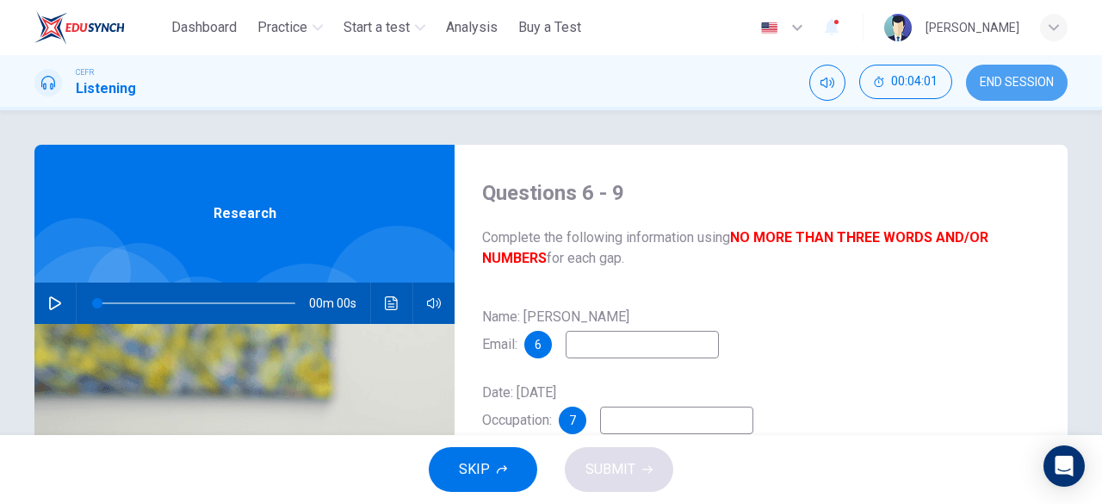
click at [1018, 84] on span "END SESSION" at bounding box center [1017, 83] width 74 height 14
